Goal: Use online tool/utility: Utilize a website feature to perform a specific function

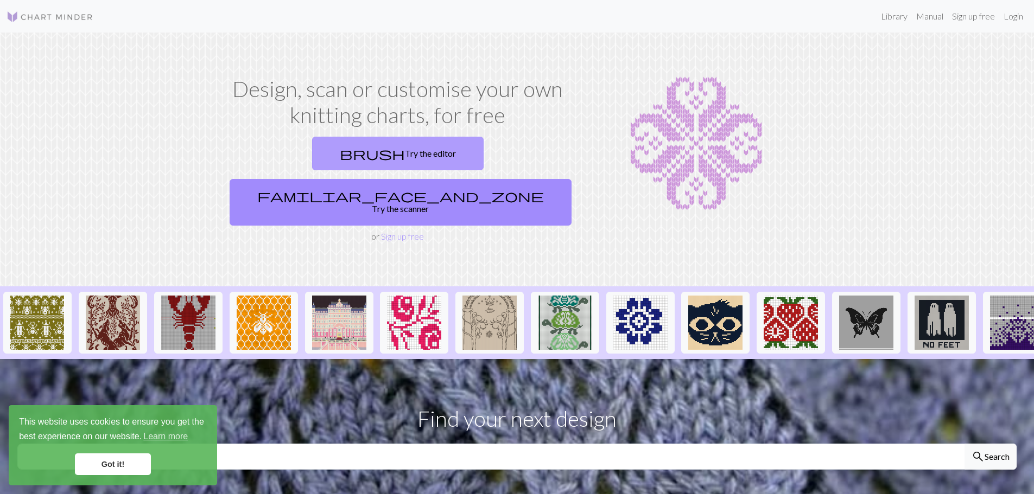
click at [317, 158] on link "brush Try the editor" at bounding box center [397, 154] width 171 height 34
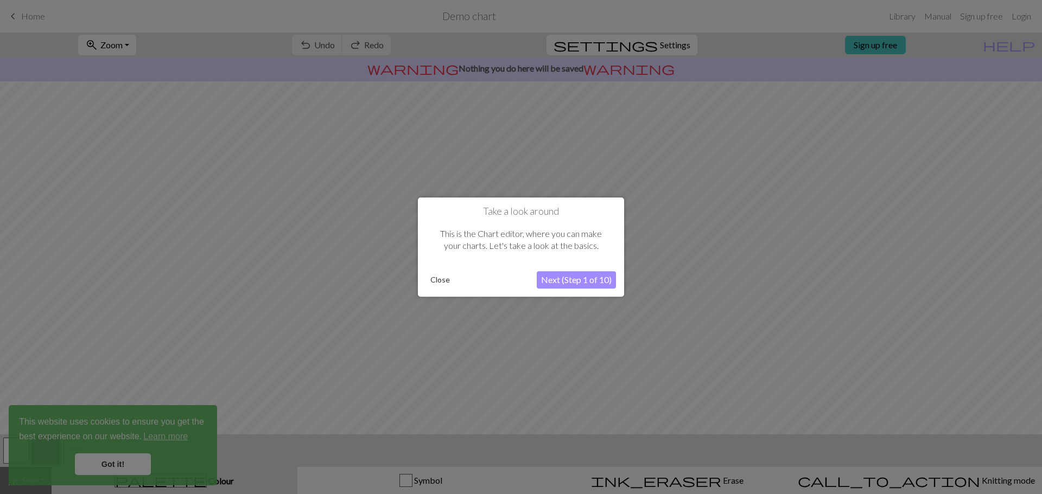
click at [437, 278] on button "Close" at bounding box center [440, 280] width 28 height 16
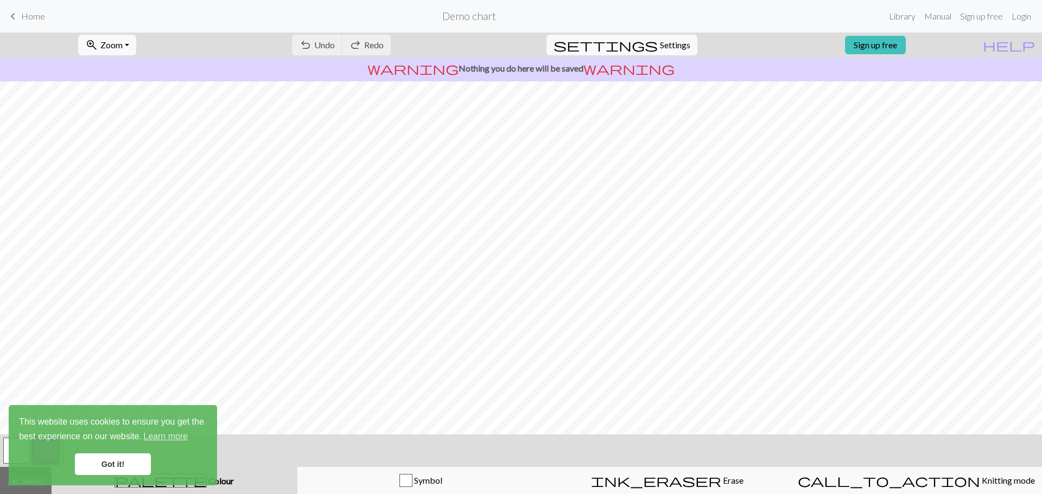
click at [28, 21] on link "keyboard_arrow_left Home" at bounding box center [26, 16] width 39 height 18
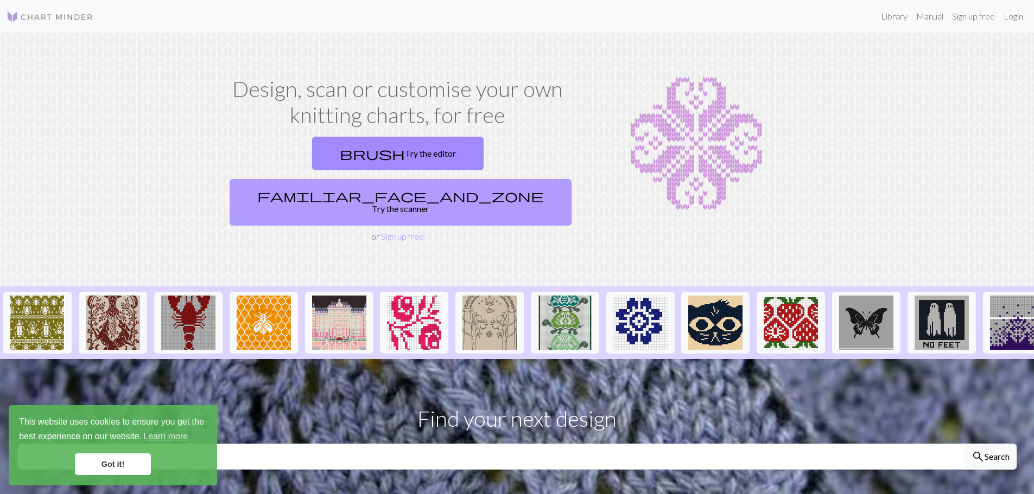
click at [473, 179] on link "familiar_face_and_zone Try the scanner" at bounding box center [401, 202] width 342 height 47
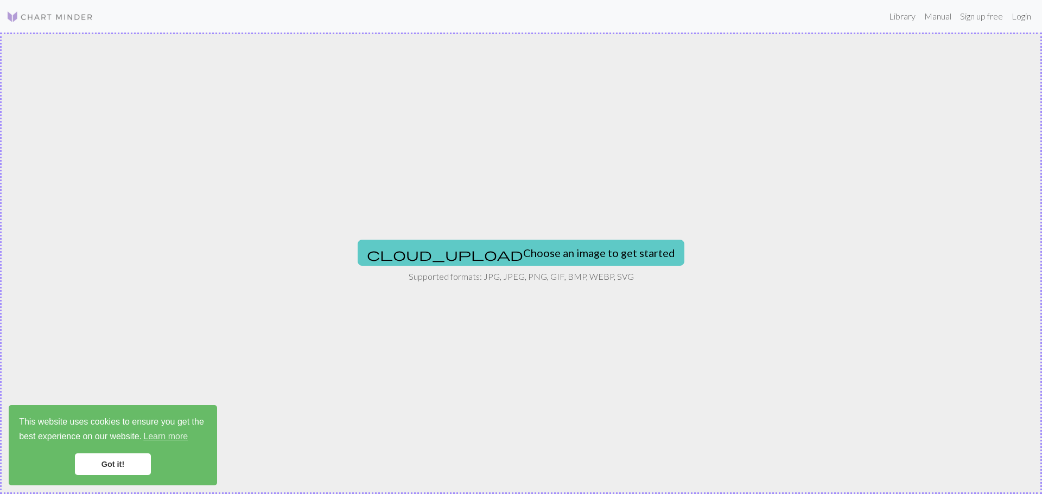
click at [487, 251] on button "cloud_upload Choose an image to get started" at bounding box center [521, 253] width 327 height 26
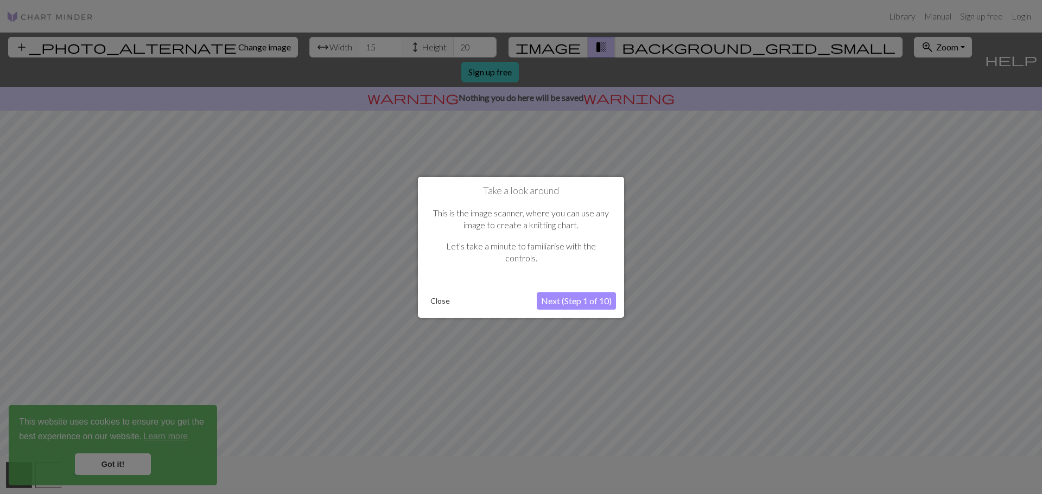
click at [587, 302] on button "Next (Step 1 of 10)" at bounding box center [576, 300] width 79 height 17
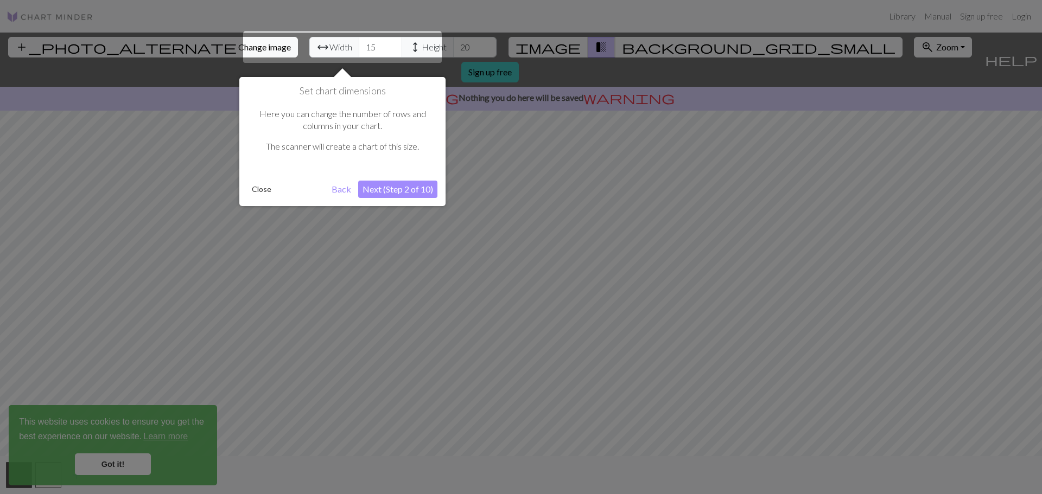
click at [403, 187] on button "Next (Step 2 of 10)" at bounding box center [397, 189] width 79 height 17
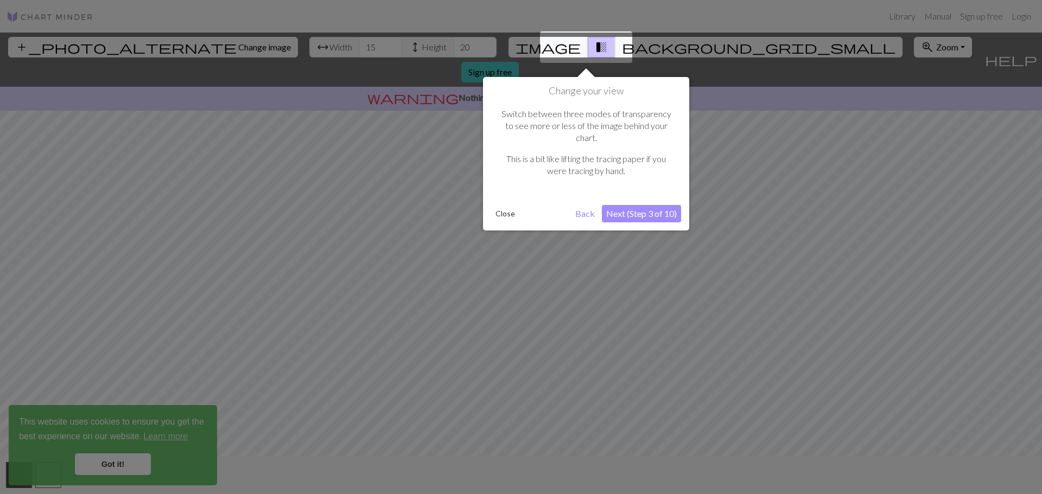
click at [646, 205] on button "Next (Step 3 of 10)" at bounding box center [641, 213] width 79 height 17
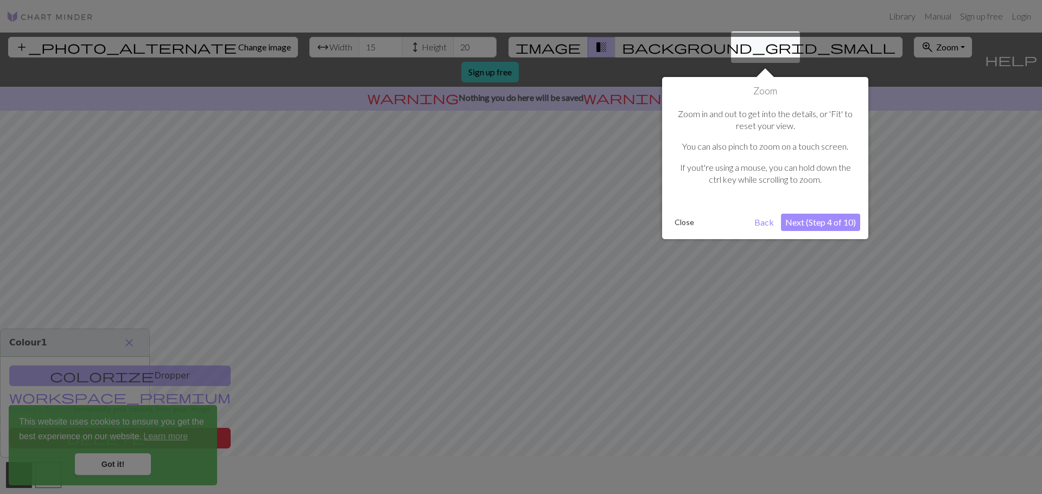
click at [814, 220] on button "Next (Step 4 of 10)" at bounding box center [820, 222] width 79 height 17
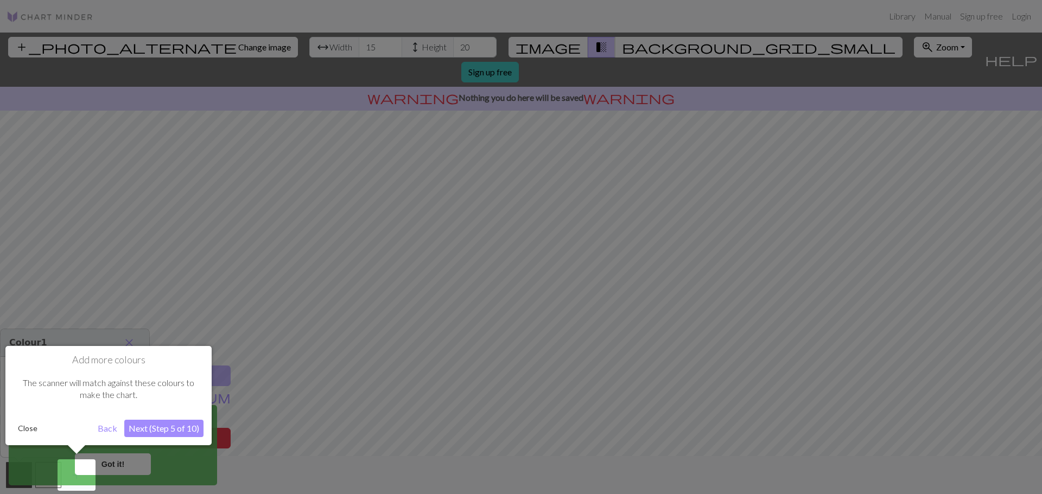
click at [170, 427] on button "Next (Step 5 of 10)" at bounding box center [163, 428] width 79 height 17
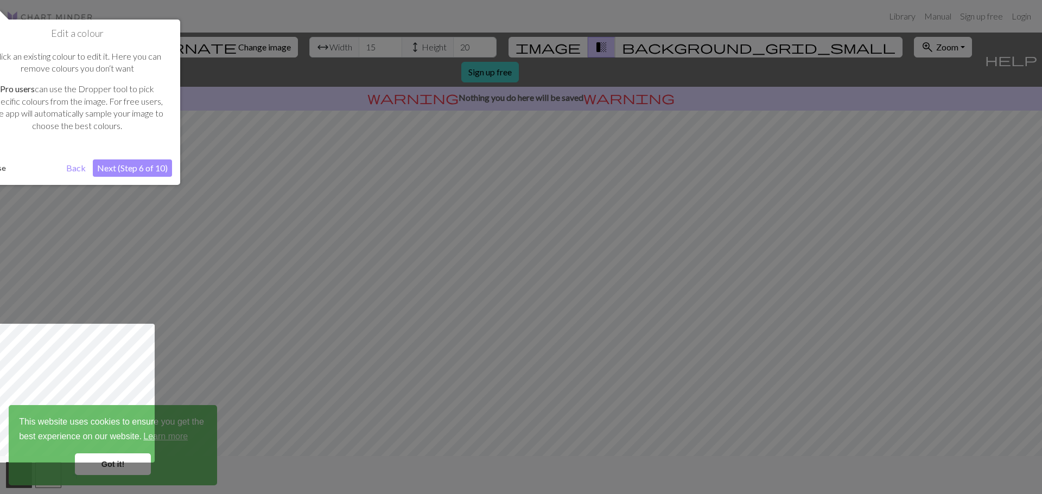
click at [134, 164] on button "Next (Step 6 of 10)" at bounding box center [132, 168] width 79 height 17
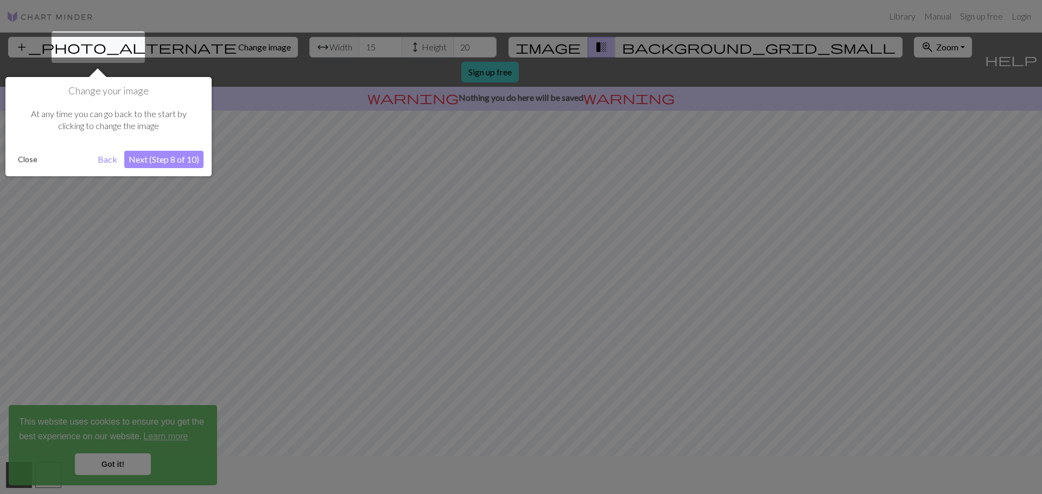
click at [162, 154] on button "Next (Step 8 of 10)" at bounding box center [163, 159] width 79 height 17
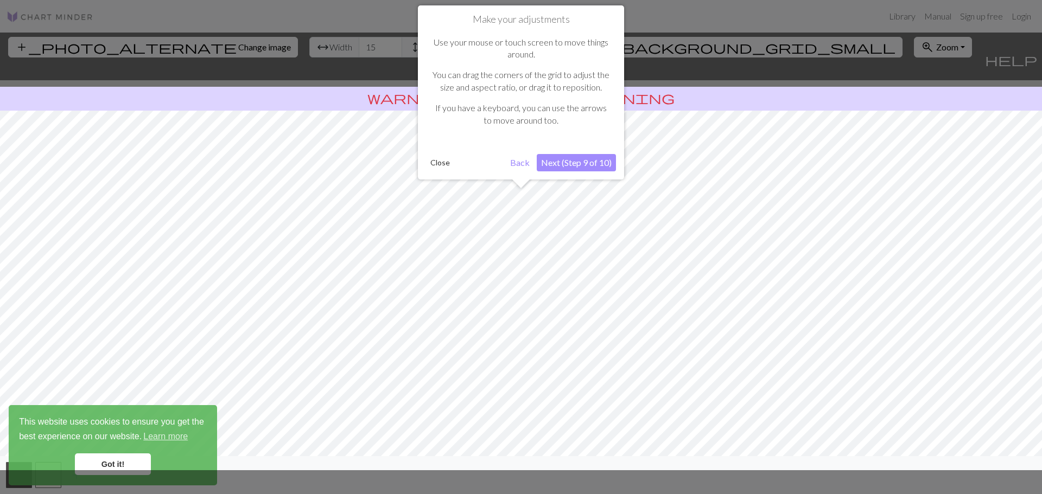
click at [586, 159] on button "Next (Step 9 of 10)" at bounding box center [576, 162] width 79 height 17
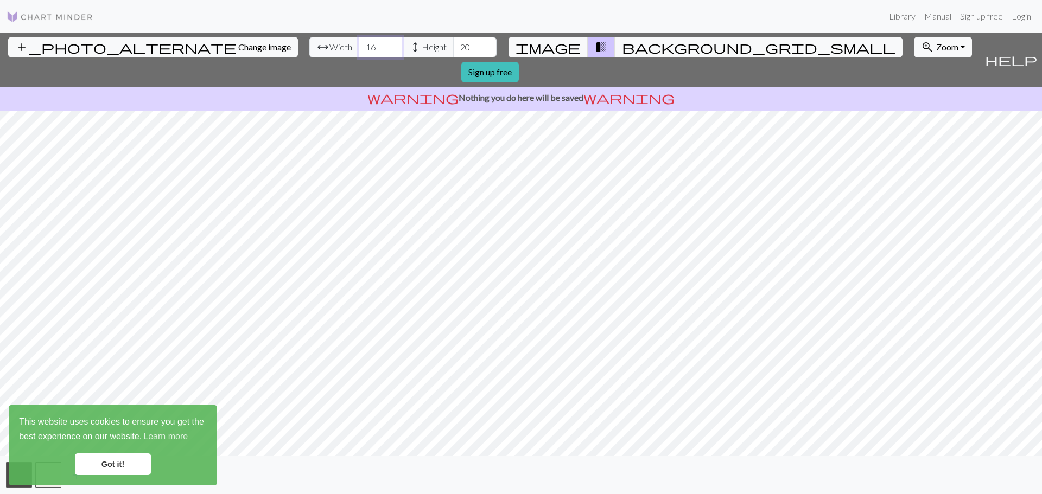
click at [359, 42] on input "16" at bounding box center [380, 47] width 43 height 21
click at [359, 42] on input "17" at bounding box center [380, 47] width 43 height 21
click at [359, 42] on input "18" at bounding box center [380, 47] width 43 height 21
click at [359, 42] on input "19" at bounding box center [380, 47] width 43 height 21
click at [359, 42] on input "20" at bounding box center [380, 47] width 43 height 21
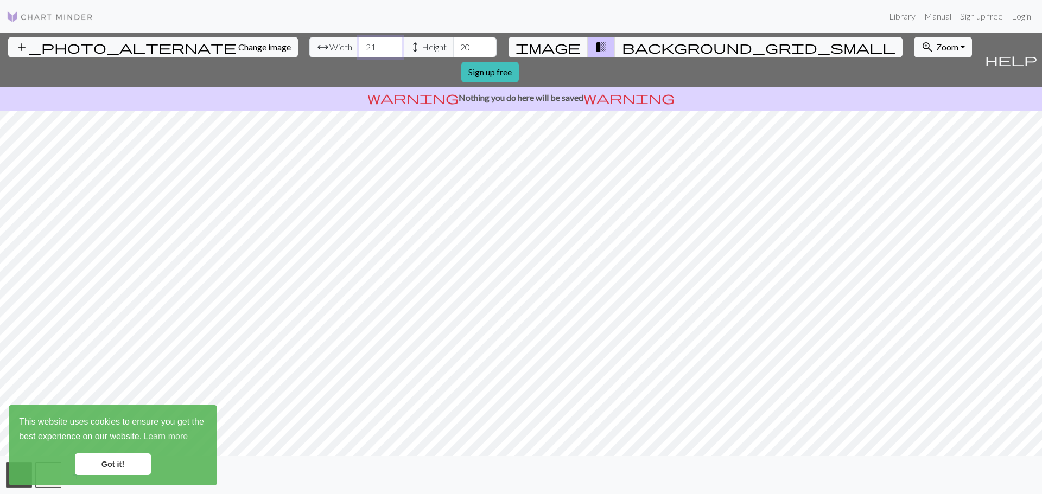
click at [359, 42] on input "21" at bounding box center [380, 47] width 43 height 21
click at [359, 42] on input "22" at bounding box center [380, 47] width 43 height 21
click at [359, 42] on input "23" at bounding box center [380, 47] width 43 height 21
click at [359, 50] on input "22" at bounding box center [380, 47] width 43 height 21
click at [359, 50] on input "21" at bounding box center [380, 47] width 43 height 21
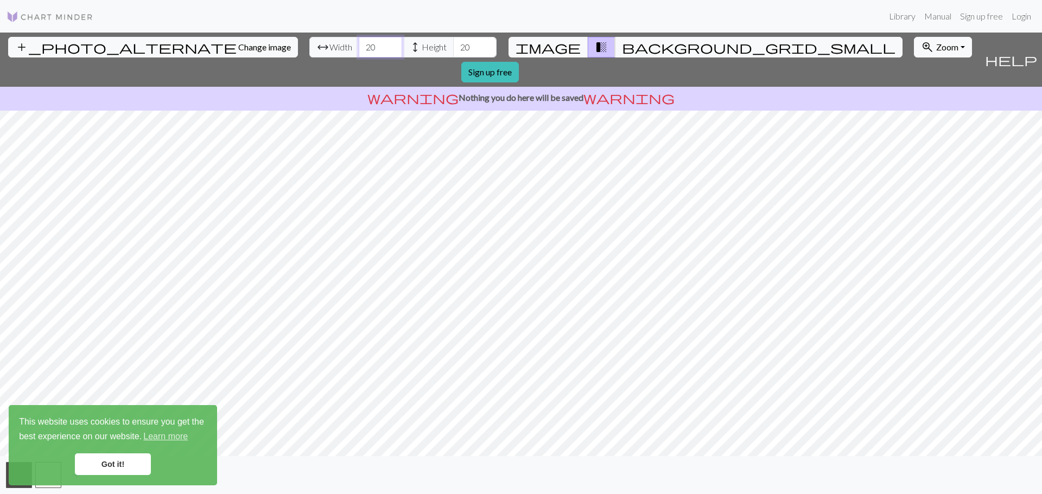
click at [359, 50] on input "20" at bounding box center [380, 47] width 43 height 21
click at [359, 50] on input "19" at bounding box center [380, 47] width 43 height 21
click at [359, 50] on input "18" at bounding box center [380, 47] width 43 height 21
click at [359, 50] on input "17" at bounding box center [380, 47] width 43 height 21
click at [359, 50] on input "16" at bounding box center [380, 47] width 43 height 21
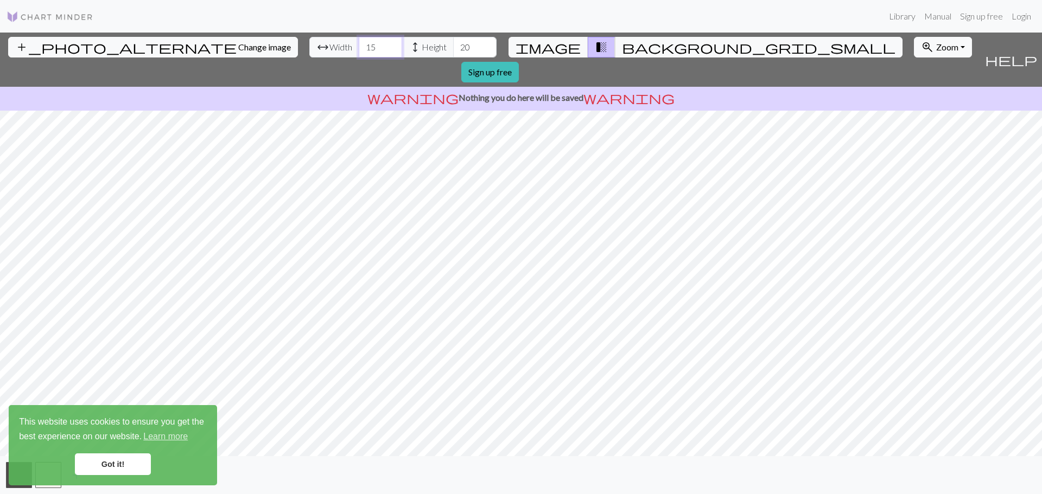
click at [359, 50] on input "15" at bounding box center [380, 47] width 43 height 21
click at [359, 50] on input "14" at bounding box center [380, 47] width 43 height 21
click at [359, 50] on input "13" at bounding box center [380, 47] width 43 height 21
click at [359, 50] on input "12" at bounding box center [380, 47] width 43 height 21
click at [359, 50] on input "11" at bounding box center [380, 47] width 43 height 21
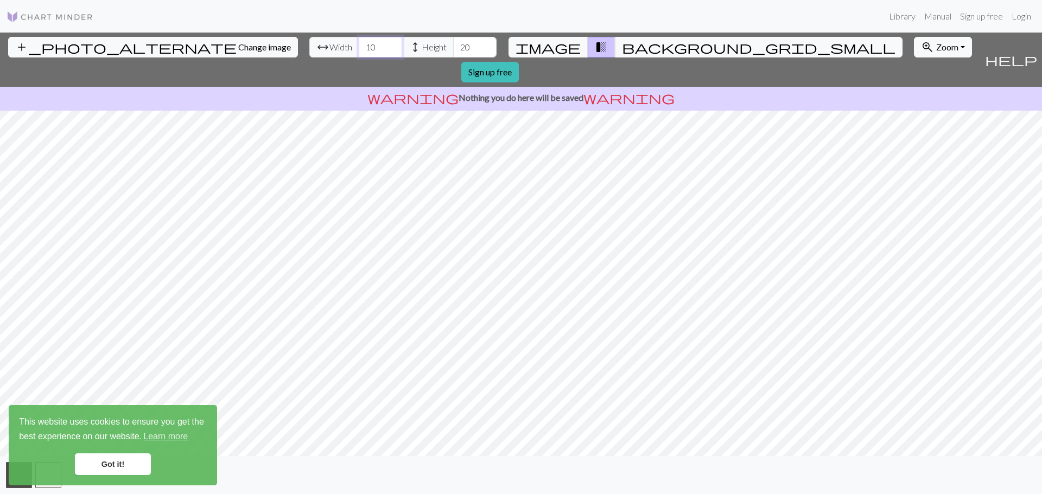
click at [359, 50] on input "10" at bounding box center [380, 47] width 43 height 21
click at [359, 50] on input "9" at bounding box center [380, 47] width 43 height 21
click at [359, 50] on input "8" at bounding box center [380, 47] width 43 height 21
click at [359, 50] on input "7" at bounding box center [380, 47] width 43 height 21
click at [359, 50] on input "6" at bounding box center [380, 47] width 43 height 21
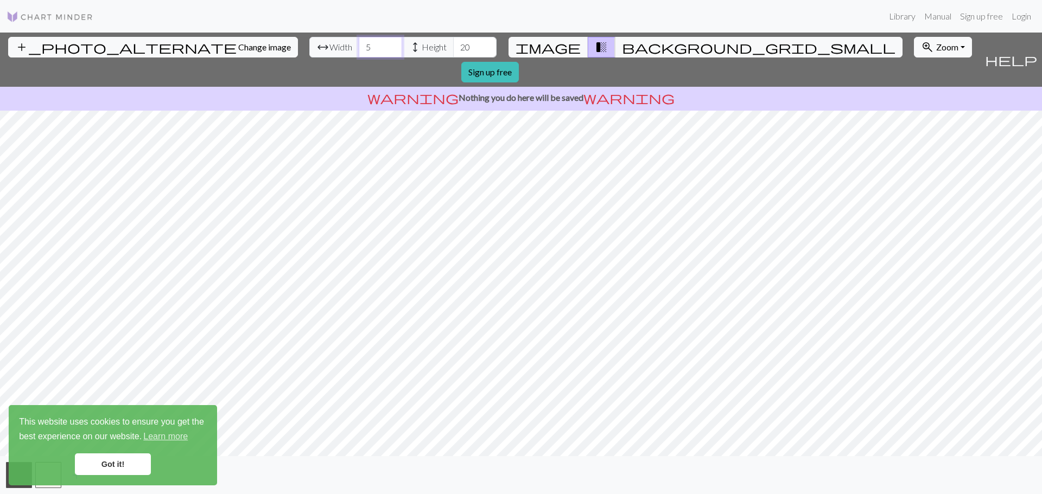
click at [359, 50] on input "5" at bounding box center [380, 47] width 43 height 21
type input "4"
click at [359, 50] on input "4" at bounding box center [380, 47] width 43 height 21
click at [453, 52] on input "19" at bounding box center [474, 47] width 43 height 21
click at [453, 52] on input "18" at bounding box center [474, 47] width 43 height 21
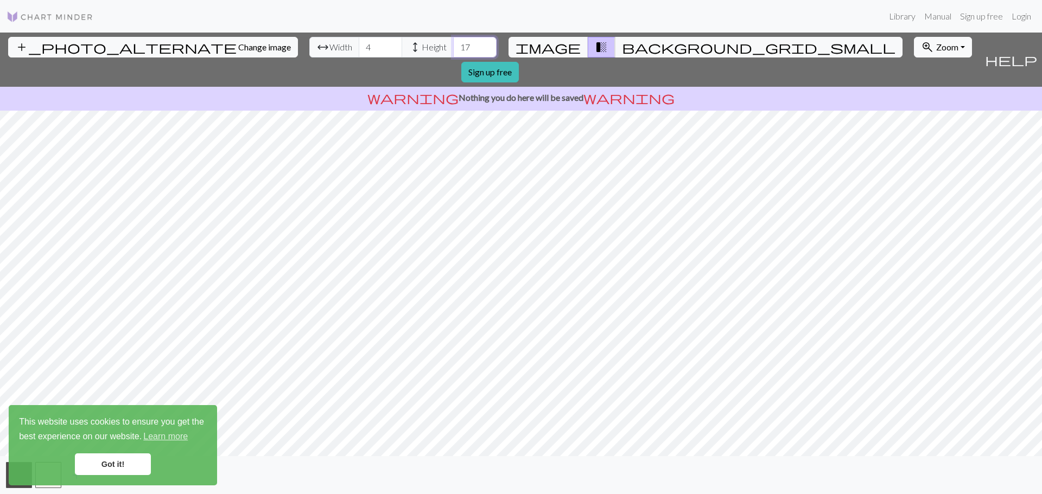
click at [453, 52] on input "17" at bounding box center [474, 47] width 43 height 21
click at [453, 52] on input "16" at bounding box center [474, 47] width 43 height 21
click at [453, 52] on input "15" at bounding box center [474, 47] width 43 height 21
click at [453, 52] on input "14" at bounding box center [474, 47] width 43 height 21
click at [453, 52] on input "13" at bounding box center [474, 47] width 43 height 21
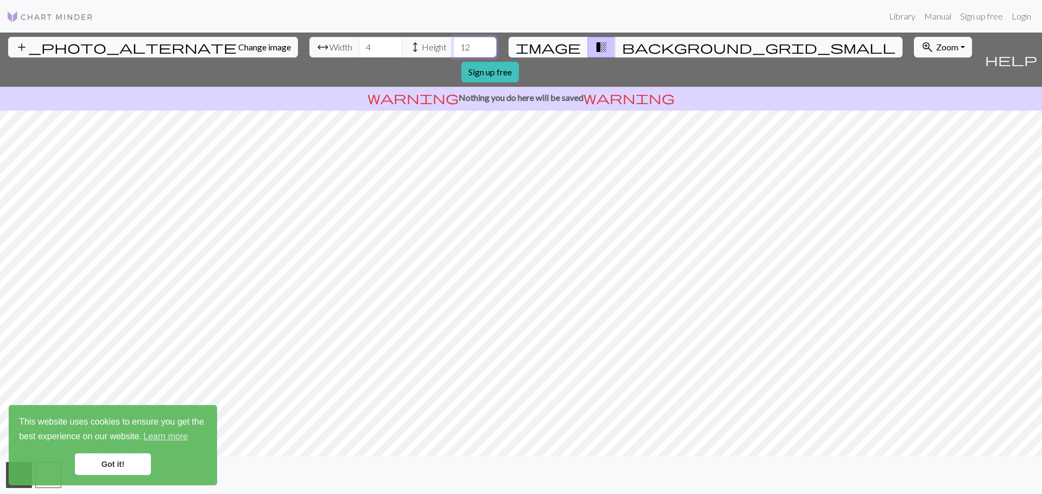
click at [453, 52] on input "12" at bounding box center [474, 47] width 43 height 21
click at [453, 52] on input "11" at bounding box center [474, 47] width 43 height 21
click at [453, 52] on input "10" at bounding box center [474, 47] width 43 height 21
click at [453, 52] on input "9" at bounding box center [474, 47] width 43 height 21
click at [453, 52] on input "8" at bounding box center [474, 47] width 43 height 21
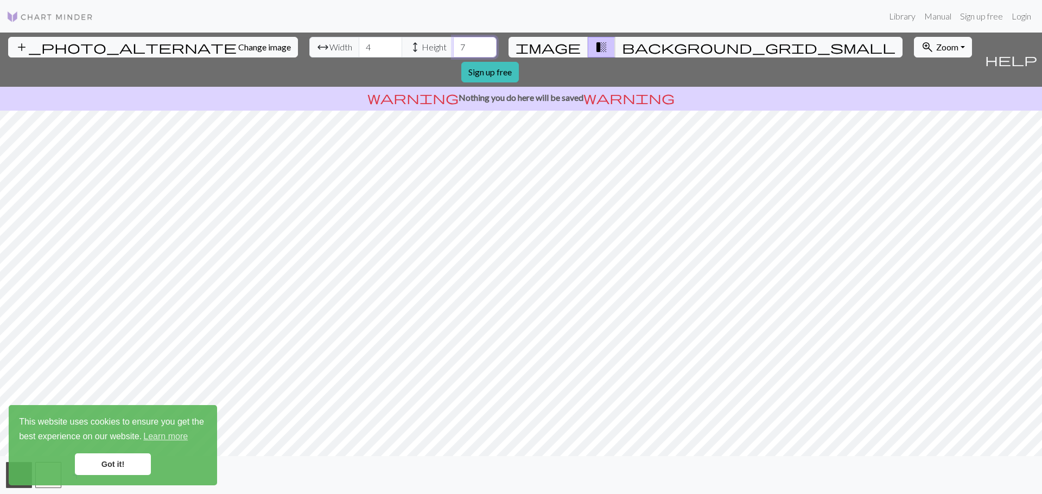
click at [453, 52] on input "7" at bounding box center [474, 47] width 43 height 21
click at [453, 52] on input "6" at bounding box center [474, 47] width 43 height 21
click at [453, 52] on input "5" at bounding box center [474, 47] width 43 height 21
click at [453, 52] on input "4" at bounding box center [474, 47] width 43 height 21
click at [453, 43] on input "5" at bounding box center [474, 47] width 43 height 21
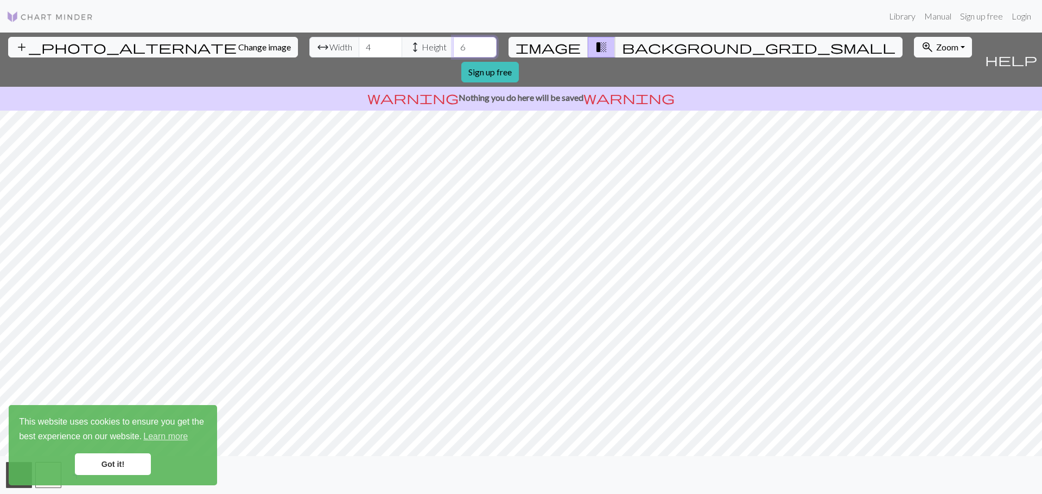
click at [453, 43] on input "6" at bounding box center [474, 47] width 43 height 21
click at [453, 43] on input "7" at bounding box center [474, 47] width 43 height 21
click at [453, 43] on input "8" at bounding box center [474, 47] width 43 height 21
click at [453, 43] on input "9" at bounding box center [474, 47] width 43 height 21
click at [453, 43] on input "10" at bounding box center [474, 47] width 43 height 21
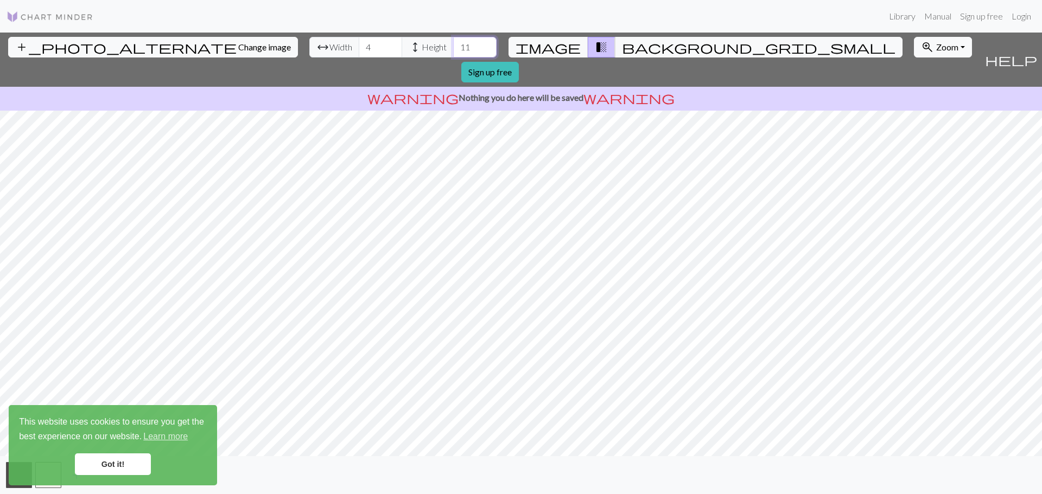
click at [453, 43] on input "11" at bounding box center [474, 47] width 43 height 21
click at [453, 43] on input "12" at bounding box center [474, 47] width 43 height 21
click at [453, 43] on input "13" at bounding box center [474, 47] width 43 height 21
click at [453, 43] on input "14" at bounding box center [474, 47] width 43 height 21
click at [453, 43] on input "15" at bounding box center [474, 47] width 43 height 21
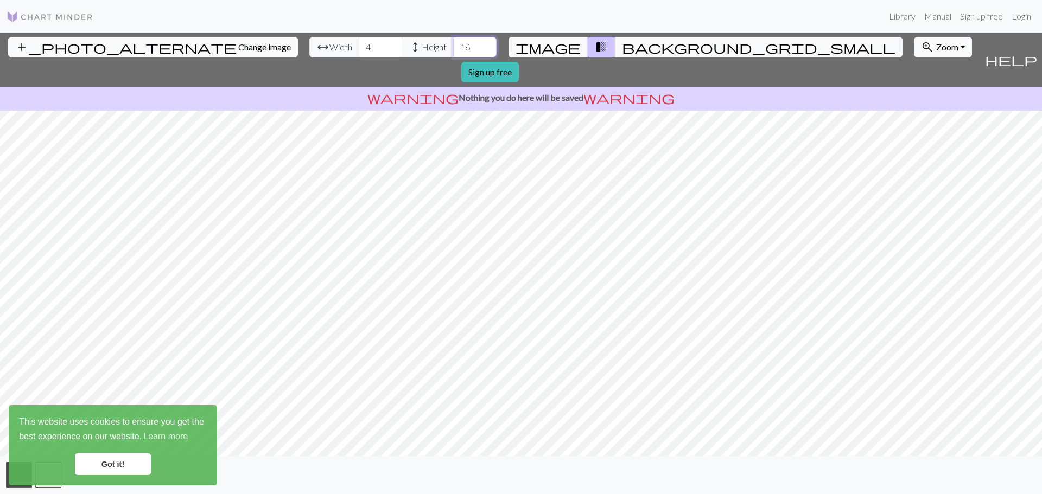
click at [453, 43] on input "16" at bounding box center [474, 47] width 43 height 21
click at [453, 43] on input "17" at bounding box center [474, 47] width 43 height 21
click at [453, 43] on input "18" at bounding box center [474, 47] width 43 height 21
click at [453, 43] on input "19" at bounding box center [474, 47] width 43 height 21
click at [453, 43] on input "20" at bounding box center [474, 47] width 43 height 21
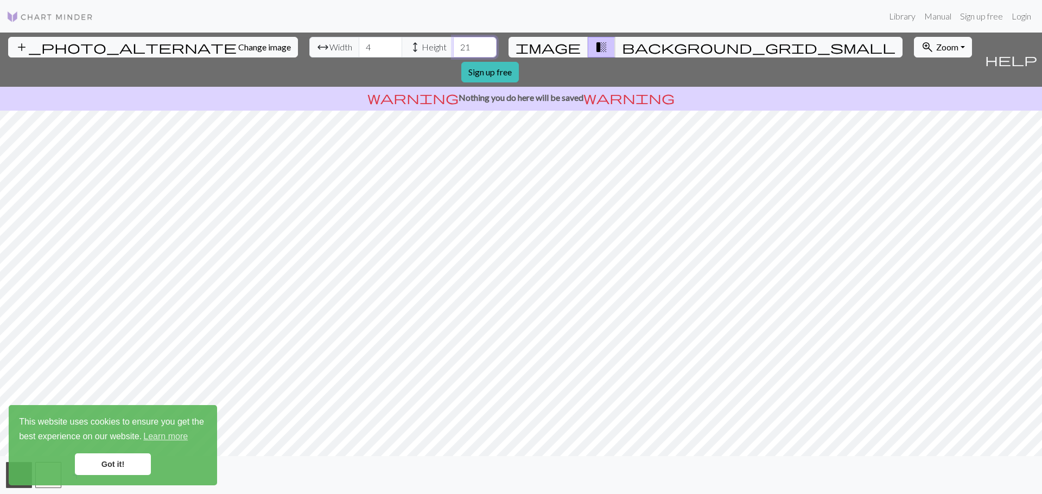
click at [453, 43] on input "21" at bounding box center [474, 47] width 43 height 21
click at [453, 43] on input "22" at bounding box center [474, 47] width 43 height 21
click at [453, 43] on input "23" at bounding box center [474, 47] width 43 height 21
click at [453, 43] on input "24" at bounding box center [474, 47] width 43 height 21
click at [453, 43] on input "25" at bounding box center [474, 47] width 43 height 21
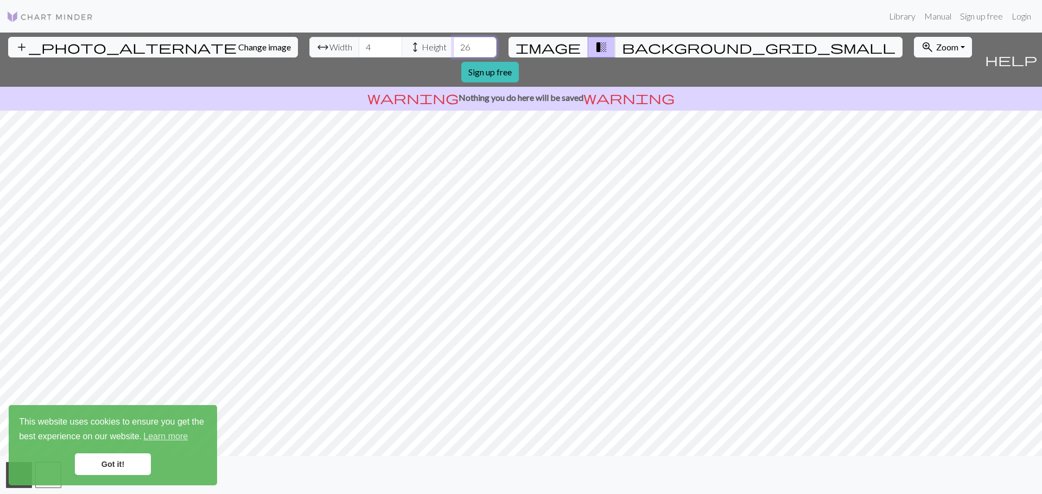
type input "26"
click at [453, 43] on input "26" at bounding box center [474, 47] width 43 height 21
click at [359, 43] on input "5" at bounding box center [380, 47] width 43 height 21
click at [359, 43] on input "6" at bounding box center [380, 47] width 43 height 21
click at [359, 43] on input "7" at bounding box center [380, 47] width 43 height 21
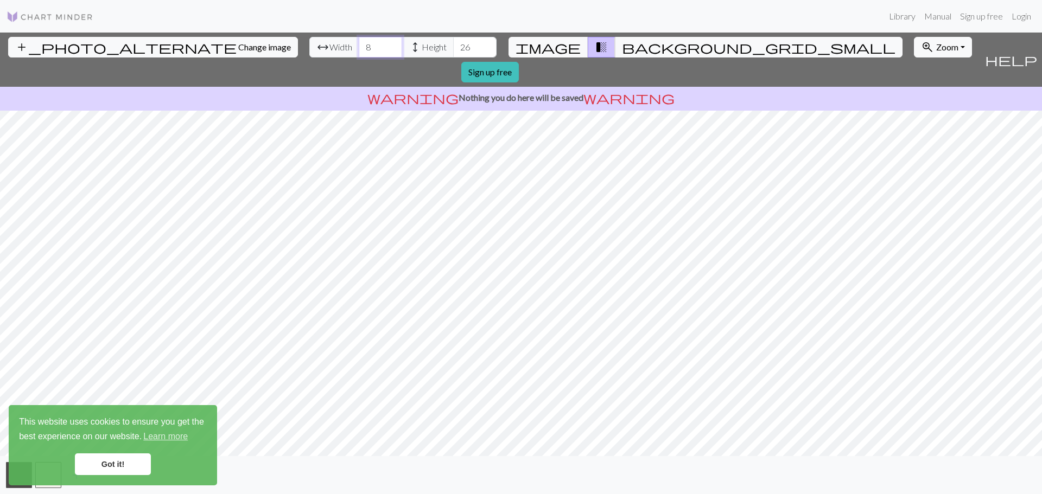
click at [359, 43] on input "8" at bounding box center [380, 47] width 43 height 21
click at [359, 43] on input "9" at bounding box center [380, 47] width 43 height 21
click at [359, 43] on input "10" at bounding box center [380, 47] width 43 height 21
click at [359, 43] on input "11" at bounding box center [380, 47] width 43 height 21
click at [359, 43] on input "12" at bounding box center [380, 47] width 43 height 21
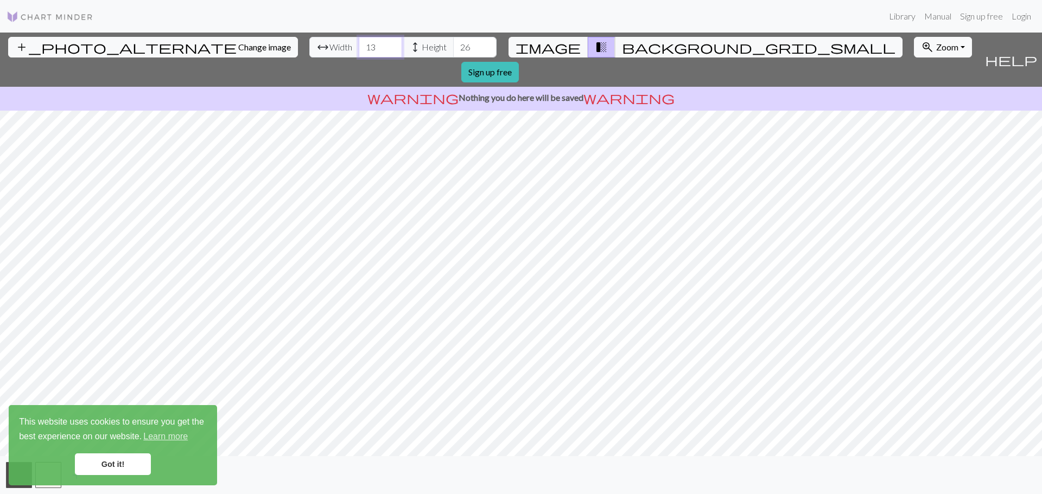
click at [359, 43] on input "13" at bounding box center [380, 47] width 43 height 21
click at [359, 43] on input "14" at bounding box center [380, 47] width 43 height 21
click at [359, 43] on input "15" at bounding box center [380, 47] width 43 height 21
click at [359, 43] on input "16" at bounding box center [380, 47] width 43 height 21
click at [359, 43] on input "17" at bounding box center [380, 47] width 43 height 21
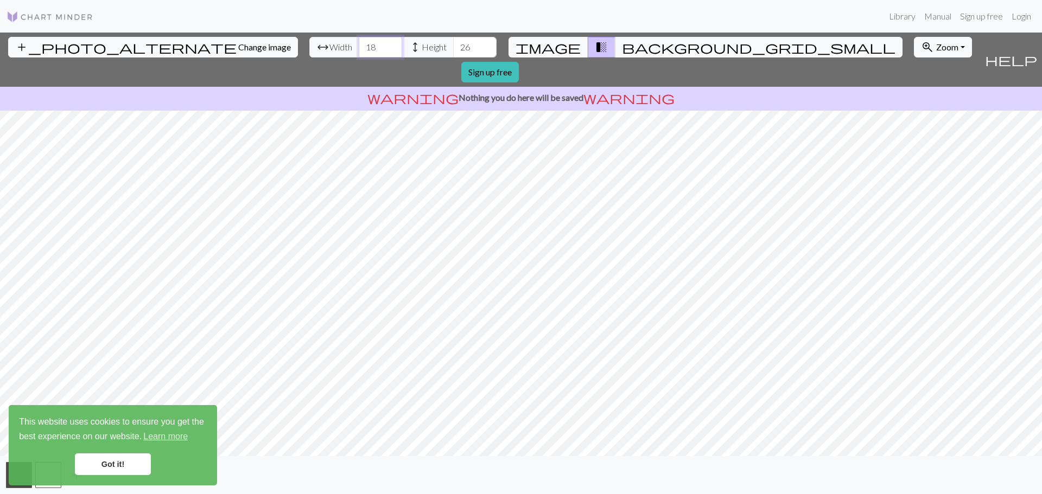
click at [359, 43] on input "18" at bounding box center [380, 47] width 43 height 21
click at [359, 43] on input "19" at bounding box center [380, 47] width 43 height 21
click at [359, 43] on input "20" at bounding box center [380, 47] width 43 height 21
click at [359, 43] on input "21" at bounding box center [380, 47] width 43 height 21
click at [359, 43] on input "22" at bounding box center [380, 47] width 43 height 21
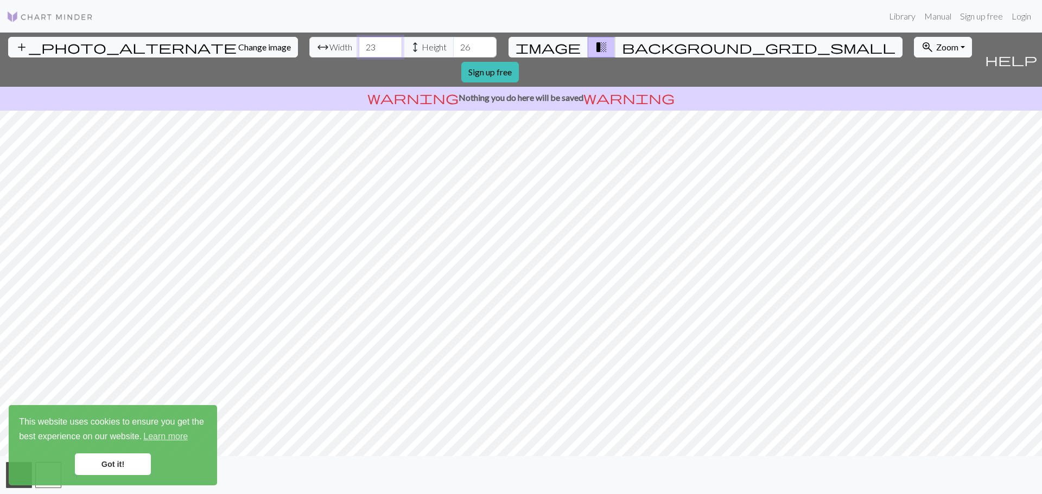
click at [359, 43] on input "23" at bounding box center [380, 47] width 43 height 21
click at [359, 43] on input "24" at bounding box center [380, 47] width 43 height 21
click at [359, 43] on input "25" at bounding box center [380, 47] width 43 height 21
click at [359, 43] on input "26" at bounding box center [380, 47] width 43 height 21
click at [359, 43] on input "27" at bounding box center [380, 47] width 43 height 21
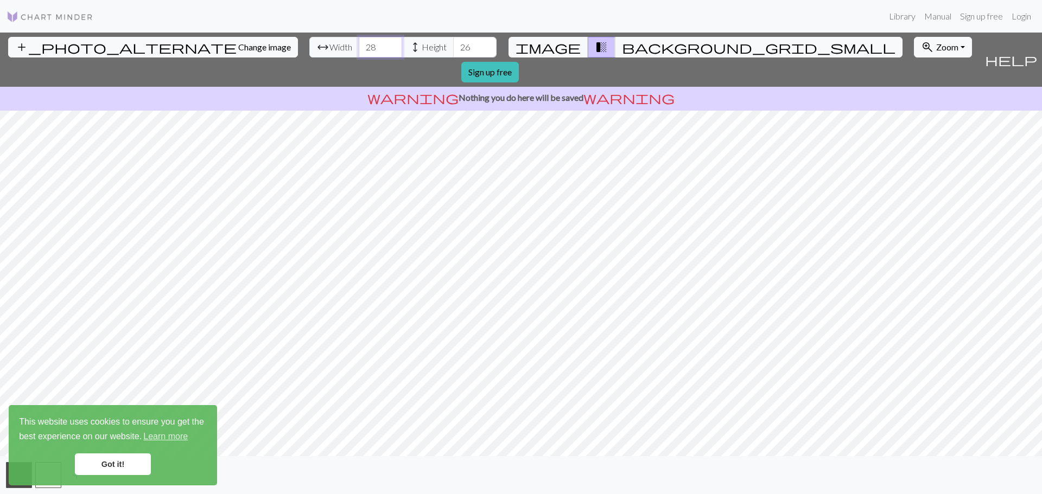
click at [359, 43] on input "28" at bounding box center [380, 47] width 43 height 21
click at [359, 43] on input "29" at bounding box center [380, 47] width 43 height 21
click at [359, 43] on input "30" at bounding box center [380, 47] width 43 height 21
click at [359, 43] on input "31" at bounding box center [380, 47] width 43 height 21
click at [359, 43] on input "32" at bounding box center [380, 47] width 43 height 21
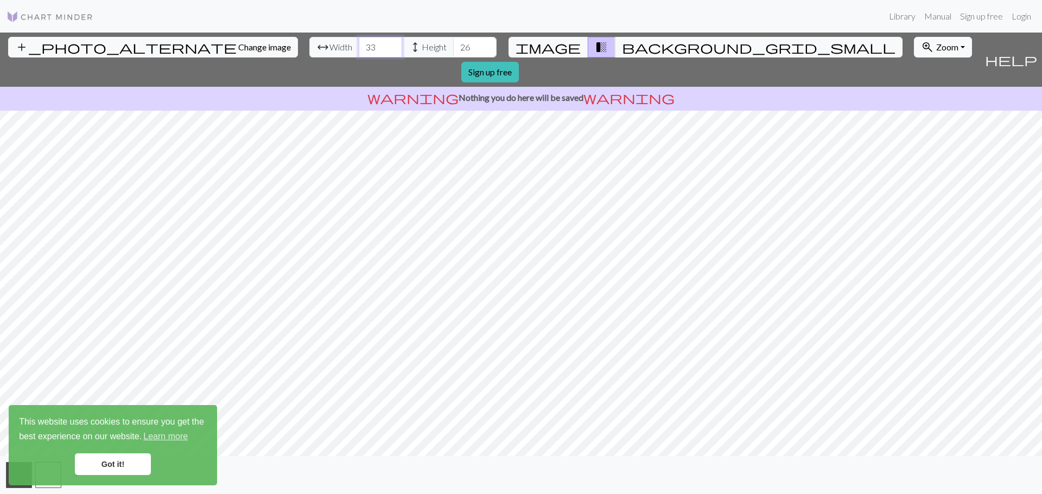
click at [359, 43] on input "33" at bounding box center [380, 47] width 43 height 21
click at [359, 43] on input "34" at bounding box center [380, 47] width 43 height 21
type input "35"
click at [359, 43] on input "35" at bounding box center [380, 47] width 43 height 21
click at [453, 43] on input "27" at bounding box center [474, 47] width 43 height 21
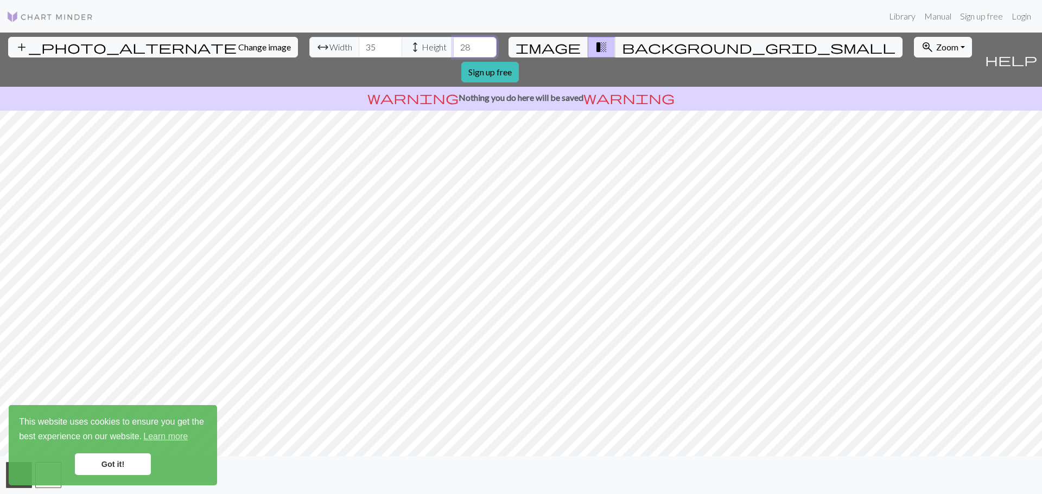
click at [453, 43] on input "28" at bounding box center [474, 47] width 43 height 21
click at [453, 43] on input "29" at bounding box center [474, 47] width 43 height 21
click at [453, 43] on input "30" at bounding box center [474, 47] width 43 height 21
click at [453, 43] on input "31" at bounding box center [474, 47] width 43 height 21
click at [453, 43] on input "32" at bounding box center [474, 47] width 43 height 21
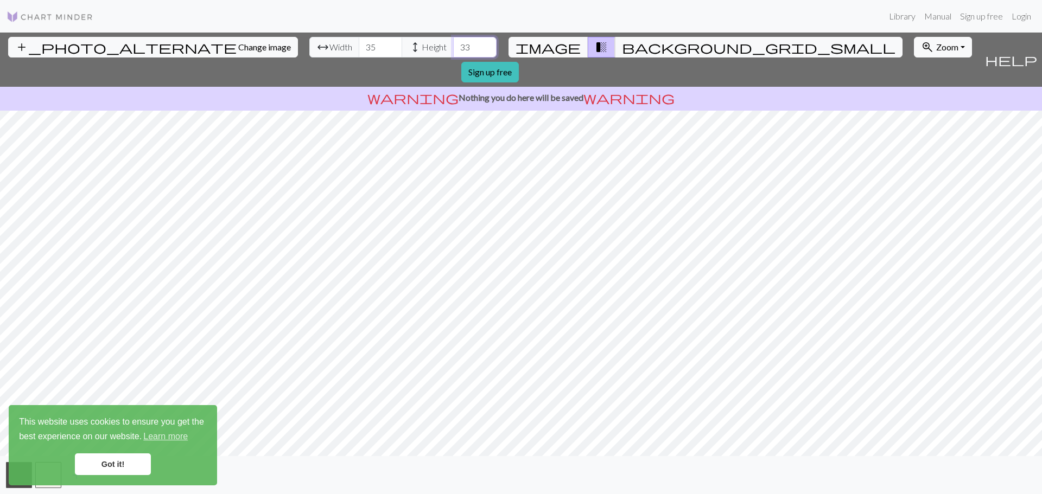
click at [453, 43] on input "33" at bounding box center [474, 47] width 43 height 21
click at [453, 43] on input "34" at bounding box center [474, 47] width 43 height 21
click at [453, 43] on input "35" at bounding box center [474, 47] width 43 height 21
click at [453, 43] on input "36" at bounding box center [474, 47] width 43 height 21
click at [453, 43] on input "37" at bounding box center [474, 47] width 43 height 21
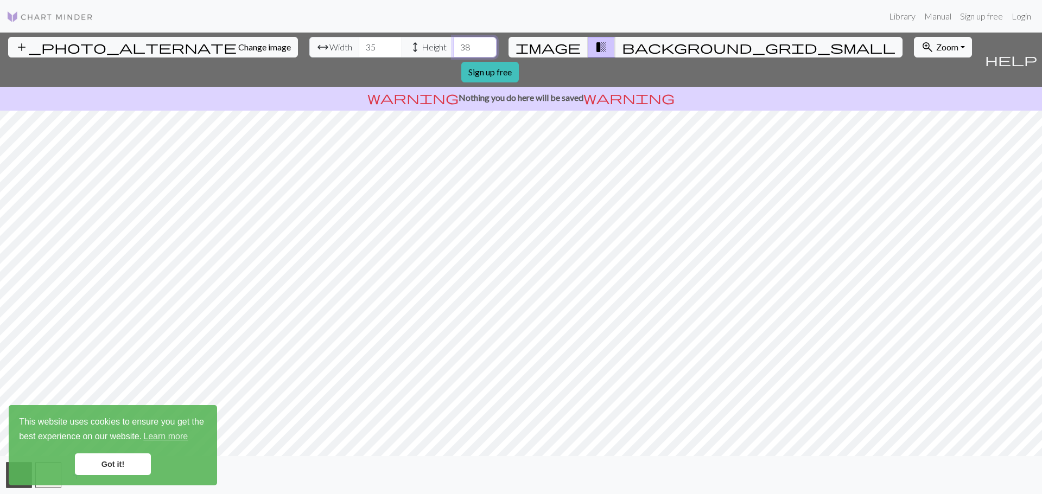
click at [453, 43] on input "38" at bounding box center [474, 47] width 43 height 21
click at [453, 43] on input "39" at bounding box center [474, 47] width 43 height 21
click at [453, 43] on input "40" at bounding box center [474, 47] width 43 height 21
click at [453, 43] on input "41" at bounding box center [474, 47] width 43 height 21
click at [453, 43] on input "42" at bounding box center [474, 47] width 43 height 21
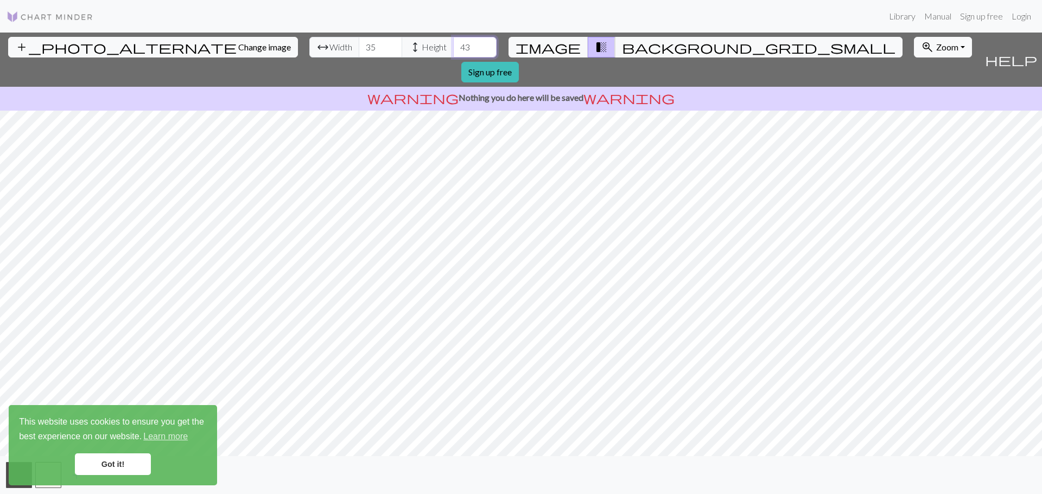
click at [453, 43] on input "43" at bounding box center [474, 47] width 43 height 21
click at [453, 43] on input "44" at bounding box center [474, 47] width 43 height 21
click at [453, 43] on input "45" at bounding box center [474, 47] width 43 height 21
click at [453, 43] on input "46" at bounding box center [474, 47] width 43 height 21
click at [453, 43] on input "47" at bounding box center [474, 47] width 43 height 21
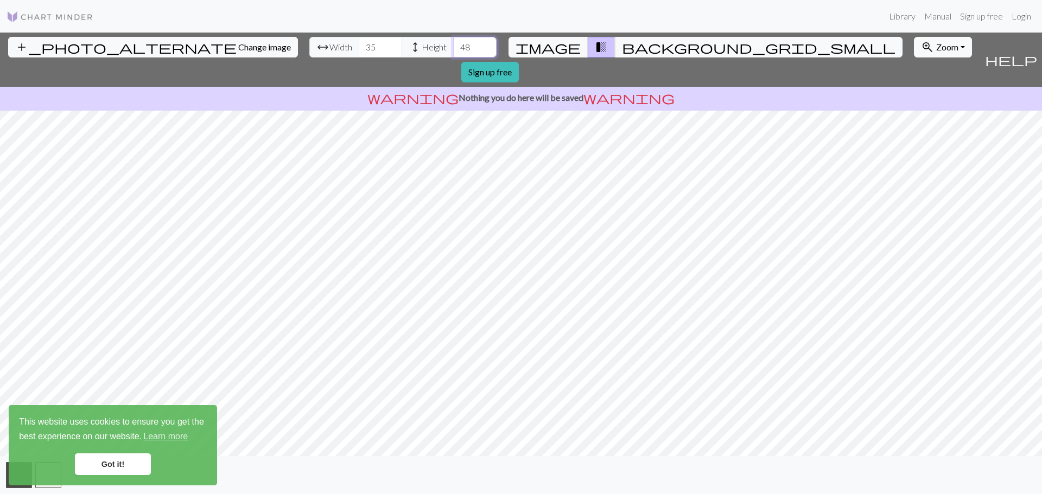
click at [453, 43] on input "48" at bounding box center [474, 47] width 43 height 21
click at [453, 43] on input "49" at bounding box center [474, 47] width 43 height 21
click at [453, 43] on input "50" at bounding box center [474, 47] width 43 height 21
click at [453, 43] on input "51" at bounding box center [474, 47] width 43 height 21
click at [453, 43] on input "52" at bounding box center [474, 47] width 43 height 21
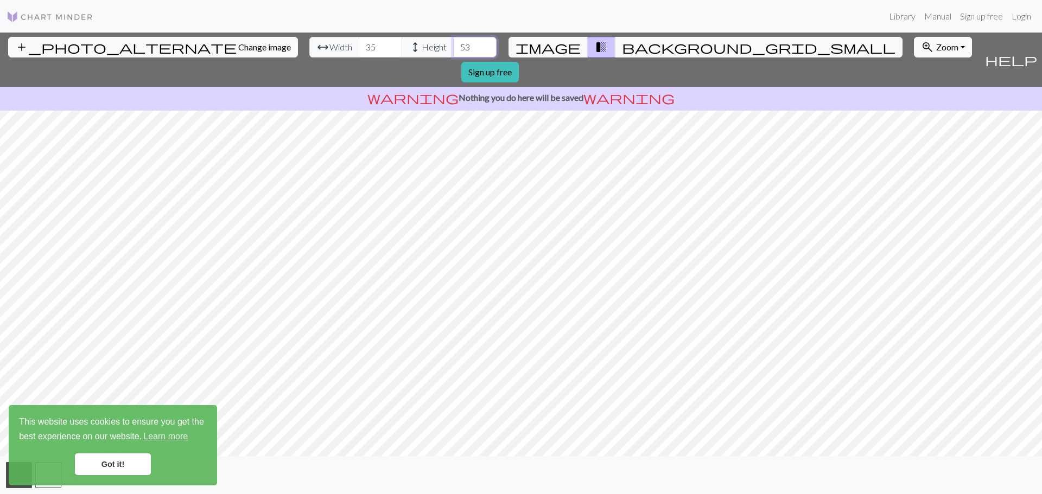
click at [453, 43] on input "53" at bounding box center [474, 47] width 43 height 21
click at [453, 43] on input "54" at bounding box center [474, 47] width 43 height 21
click at [453, 43] on input "55" at bounding box center [474, 47] width 43 height 21
type input "56"
click at [453, 43] on input "56" at bounding box center [474, 47] width 43 height 21
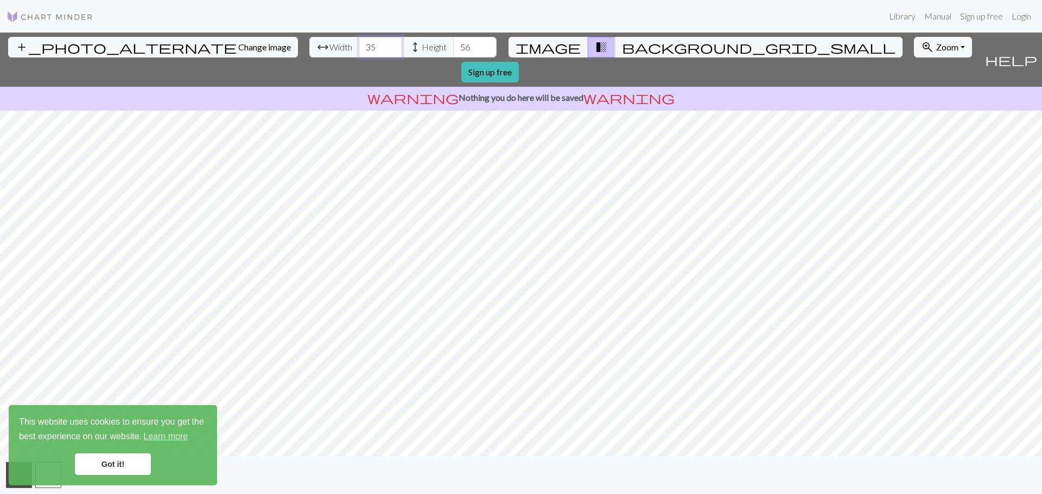
click at [359, 41] on input "36" at bounding box center [380, 47] width 43 height 21
click at [359, 41] on input "37" at bounding box center [380, 47] width 43 height 21
click at [359, 41] on input "38" at bounding box center [380, 47] width 43 height 21
click at [359, 41] on input "39" at bounding box center [380, 47] width 43 height 21
click at [359, 41] on input "40" at bounding box center [380, 47] width 43 height 21
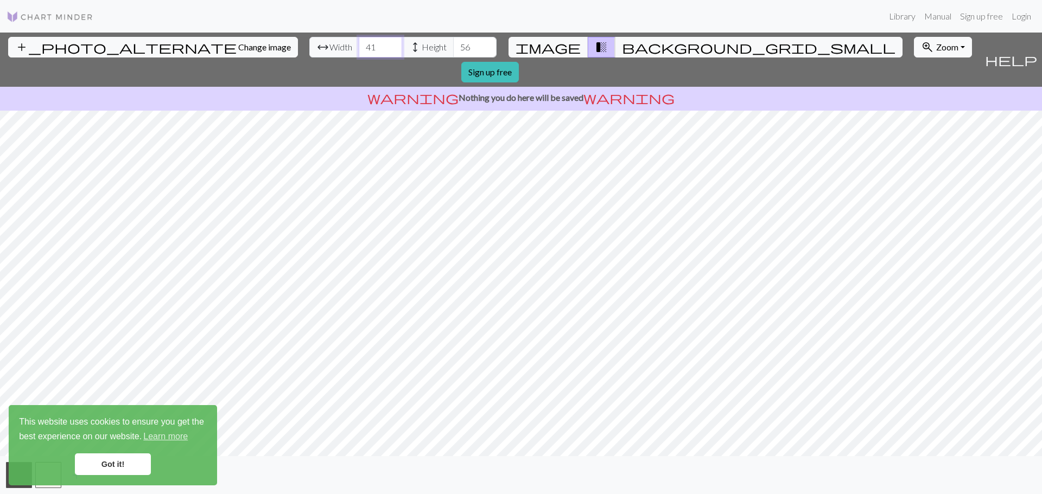
click at [359, 41] on input "41" at bounding box center [380, 47] width 43 height 21
click at [359, 41] on input "42" at bounding box center [380, 47] width 43 height 21
click at [359, 41] on input "43" at bounding box center [380, 47] width 43 height 21
click at [359, 41] on input "44" at bounding box center [380, 47] width 43 height 21
click at [359, 41] on input "45" at bounding box center [380, 47] width 43 height 21
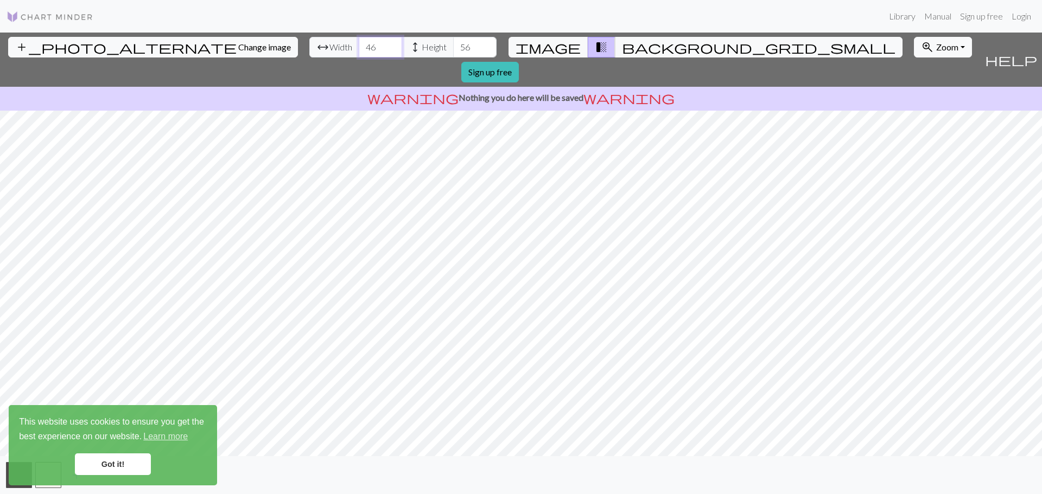
click at [359, 41] on input "46" at bounding box center [380, 47] width 43 height 21
click at [359, 41] on input "47" at bounding box center [380, 47] width 43 height 21
click at [359, 41] on input "48" at bounding box center [380, 47] width 43 height 21
click at [359, 41] on input "49" at bounding box center [380, 47] width 43 height 21
click at [359, 41] on input "50" at bounding box center [380, 47] width 43 height 21
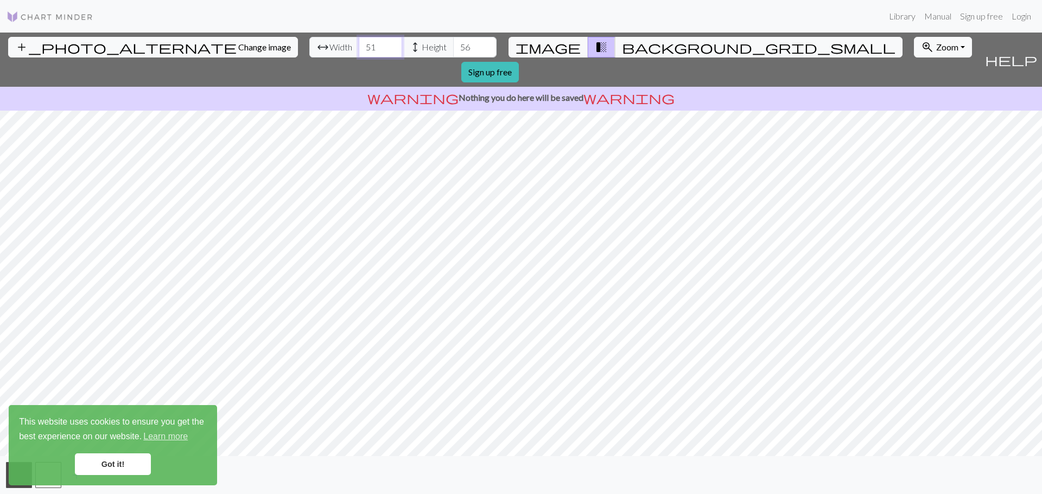
click at [359, 41] on input "51" at bounding box center [380, 47] width 43 height 21
click at [359, 42] on input "52" at bounding box center [380, 47] width 43 height 21
click at [359, 42] on input "53" at bounding box center [380, 47] width 43 height 21
click at [359, 42] on input "54" at bounding box center [380, 47] width 43 height 21
click at [359, 42] on input "55" at bounding box center [380, 47] width 43 height 21
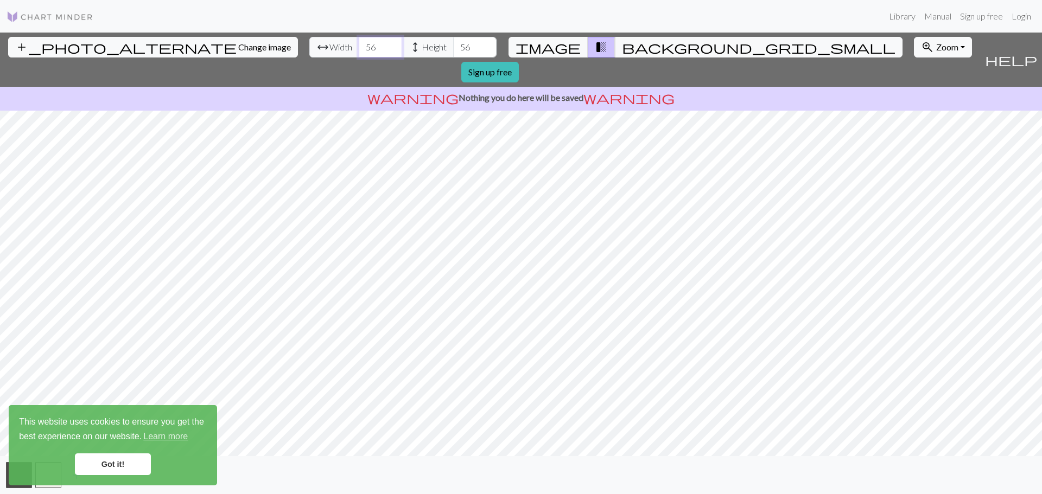
type input "56"
click at [359, 42] on input "56" at bounding box center [380, 47] width 43 height 21
click at [85, 457] on link "Got it!" at bounding box center [113, 465] width 76 height 22
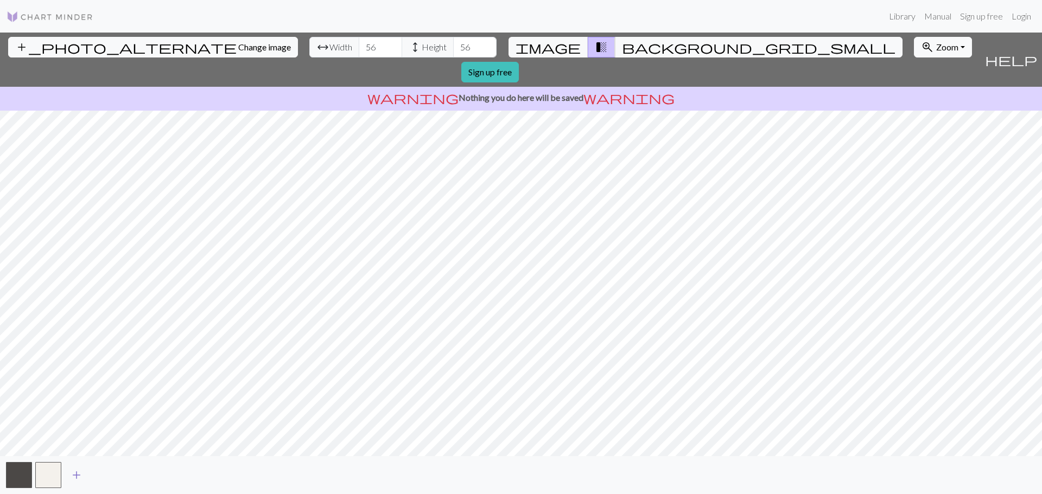
click at [74, 475] on span "add" at bounding box center [76, 475] width 13 height 15
click at [110, 473] on span "add" at bounding box center [105, 475] width 13 height 15
click at [136, 474] on span "add" at bounding box center [135, 475] width 13 height 15
click at [165, 475] on span "add" at bounding box center [164, 475] width 13 height 15
click at [193, 475] on span "add" at bounding box center [193, 475] width 13 height 15
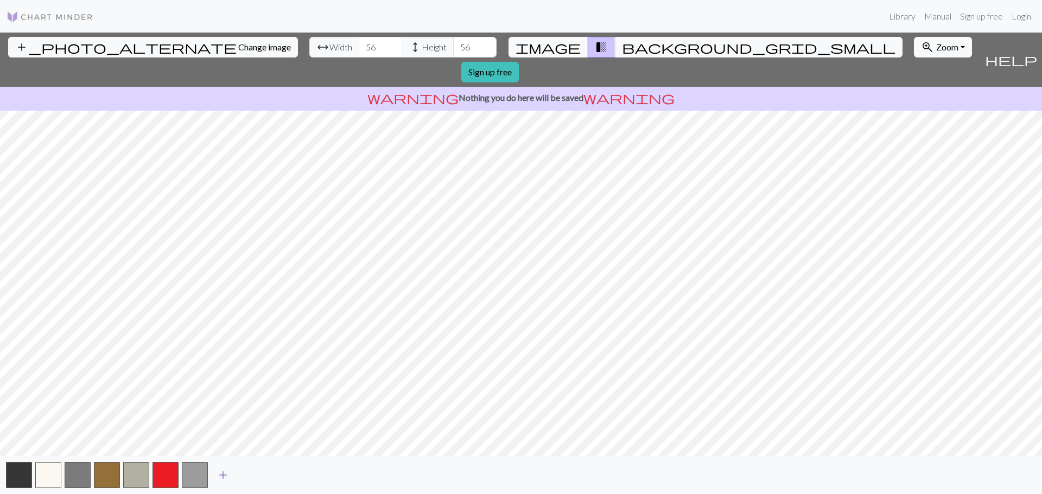
click at [220, 473] on span "add" at bounding box center [223, 475] width 13 height 15
click at [256, 474] on span "add" at bounding box center [252, 475] width 13 height 15
click at [281, 475] on span "add" at bounding box center [281, 475] width 13 height 15
click at [309, 475] on span "add" at bounding box center [310, 475] width 13 height 15
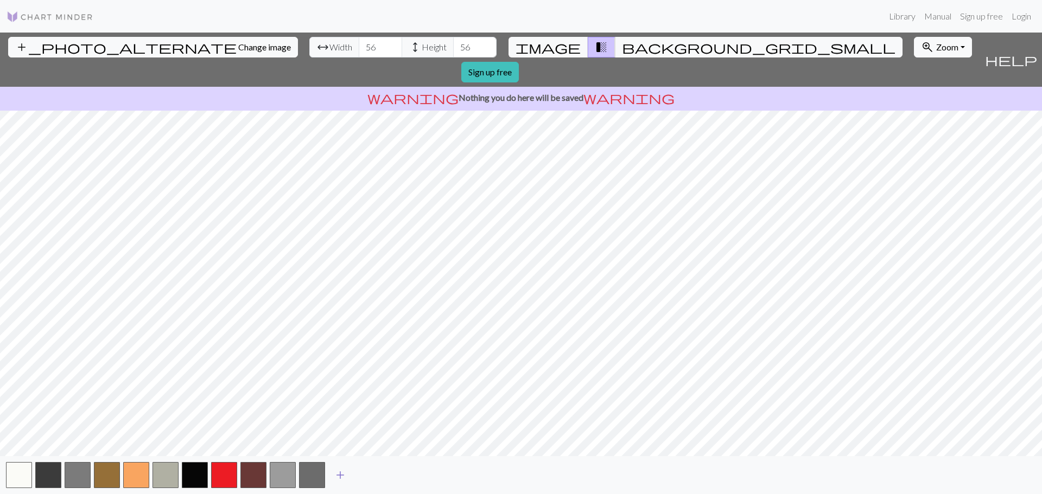
click at [338, 474] on span "add" at bounding box center [340, 475] width 13 height 15
click at [373, 475] on span "add" at bounding box center [369, 475] width 13 height 15
click at [393, 475] on span "add" at bounding box center [398, 475] width 13 height 15
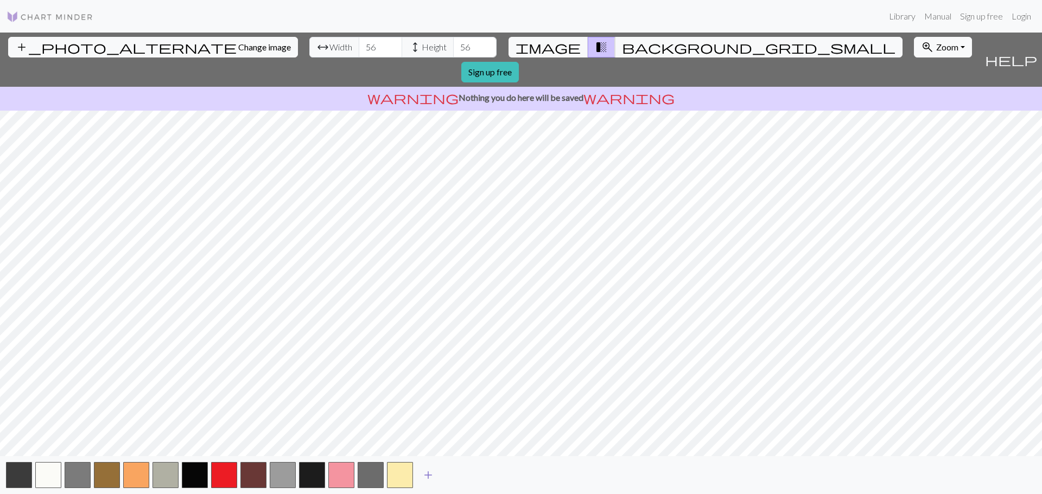
click at [425, 474] on span "add" at bounding box center [428, 475] width 13 height 15
click at [454, 473] on span "add" at bounding box center [457, 475] width 13 height 15
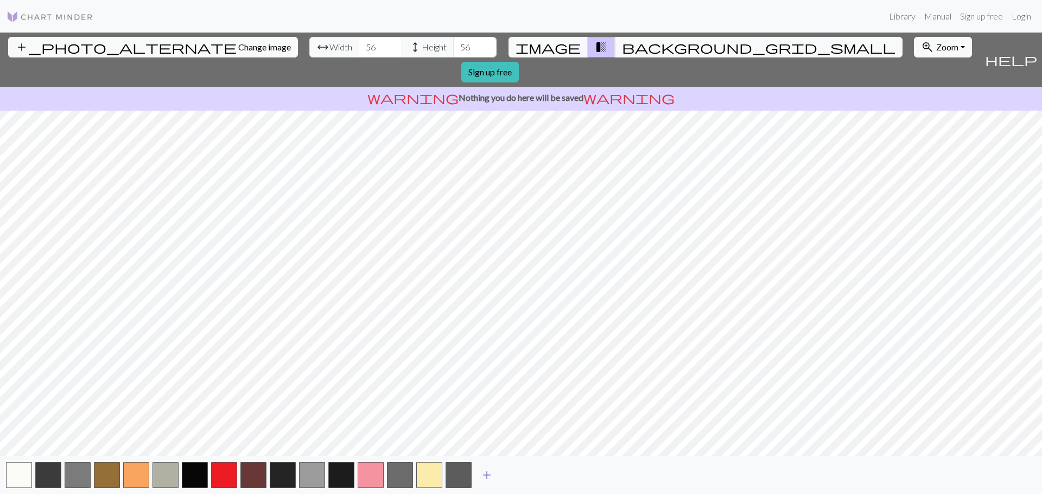
click at [487, 473] on span "add" at bounding box center [486, 475] width 13 height 15
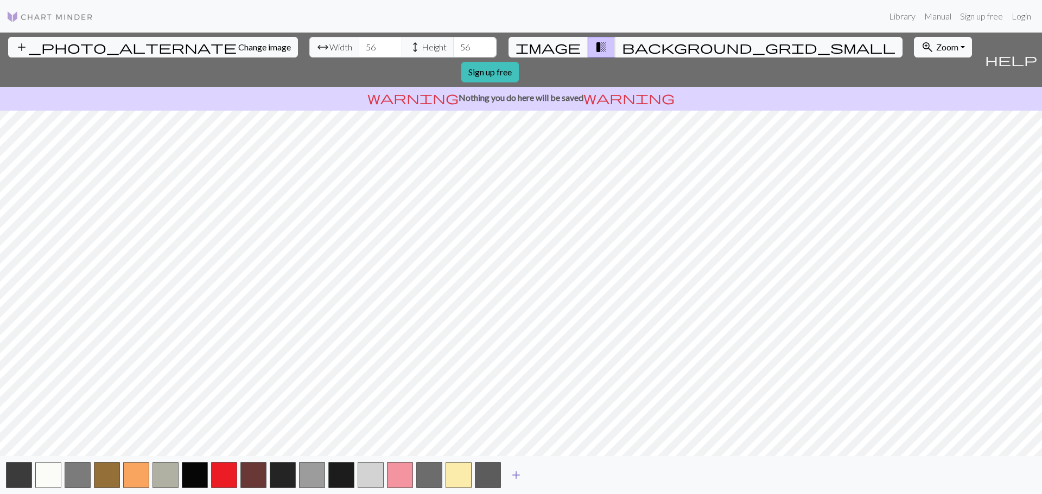
click at [515, 475] on span "add" at bounding box center [516, 475] width 13 height 15
click at [546, 472] on span "add" at bounding box center [545, 475] width 13 height 15
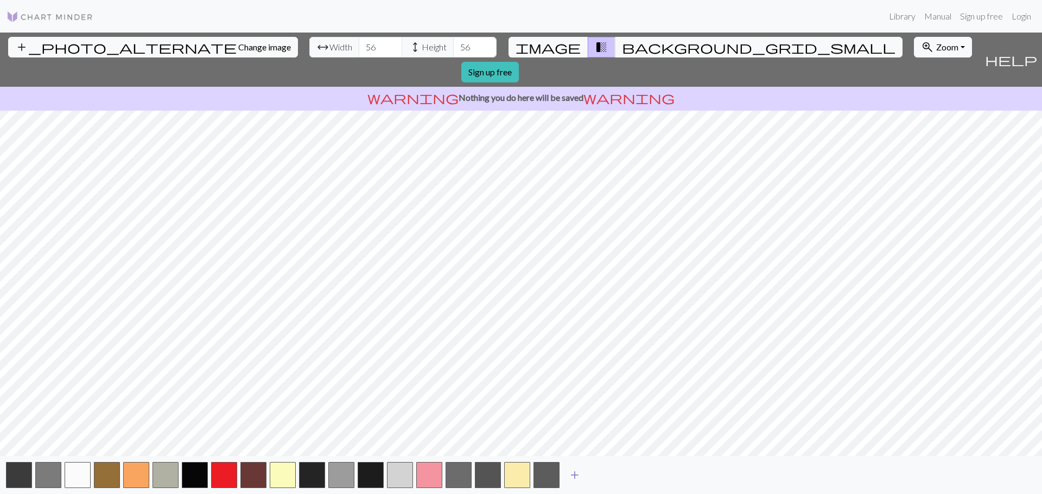
click at [576, 472] on span "add" at bounding box center [574, 475] width 13 height 15
click at [603, 472] on span "add" at bounding box center [603, 475] width 13 height 15
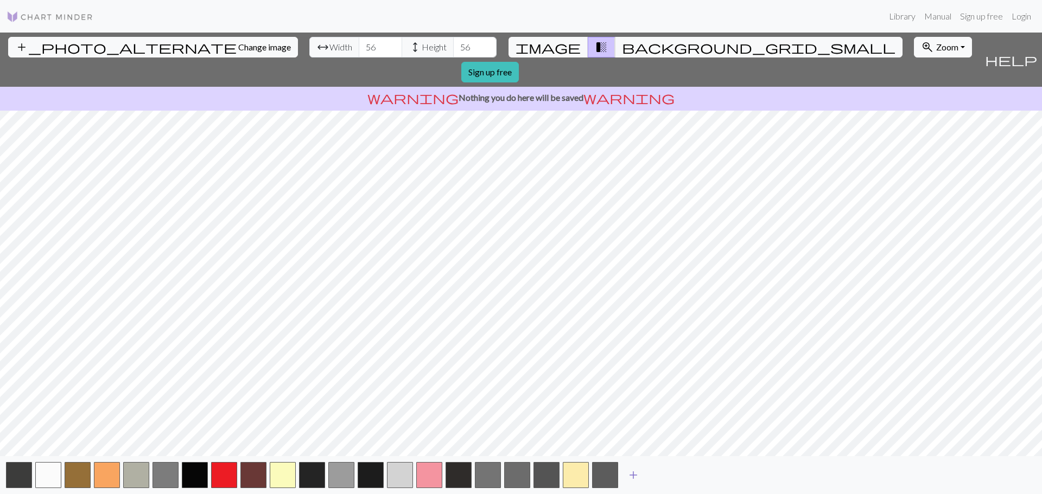
click at [627, 475] on button "add" at bounding box center [633, 475] width 27 height 21
click at [664, 473] on span "add" at bounding box center [662, 475] width 13 height 15
click at [696, 474] on span "add" at bounding box center [691, 475] width 13 height 15
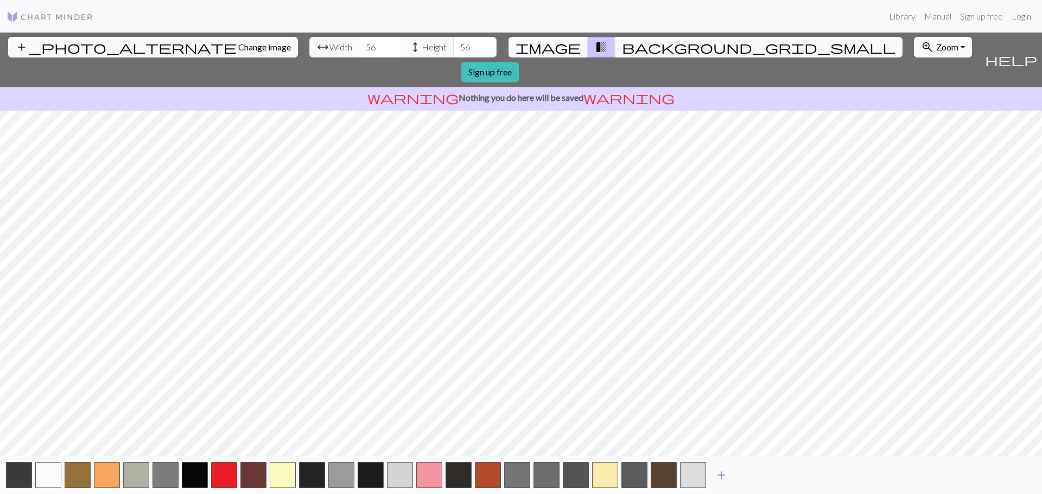
click at [723, 475] on span "add" at bounding box center [721, 475] width 13 height 15
click at [749, 475] on span "add" at bounding box center [750, 475] width 13 height 15
click at [772, 474] on button "add" at bounding box center [779, 475] width 27 height 21
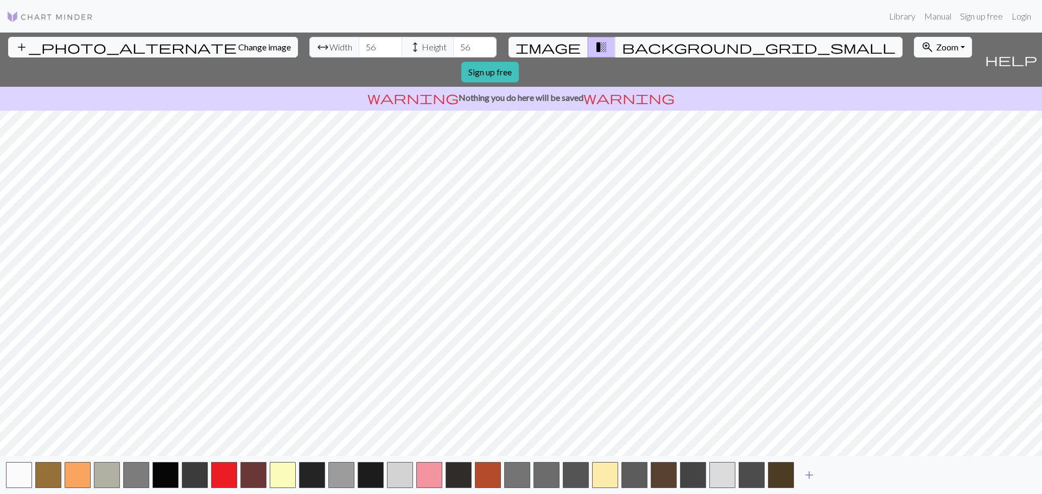
click at [802, 473] on button "add" at bounding box center [809, 475] width 27 height 21
click at [837, 480] on span "add" at bounding box center [838, 475] width 13 height 15
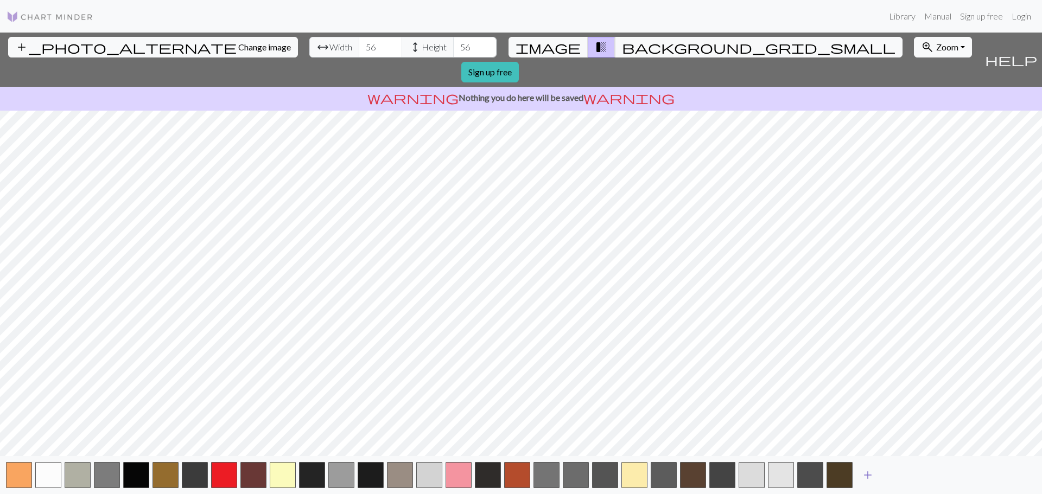
click at [867, 479] on span "add" at bounding box center [867, 475] width 13 height 15
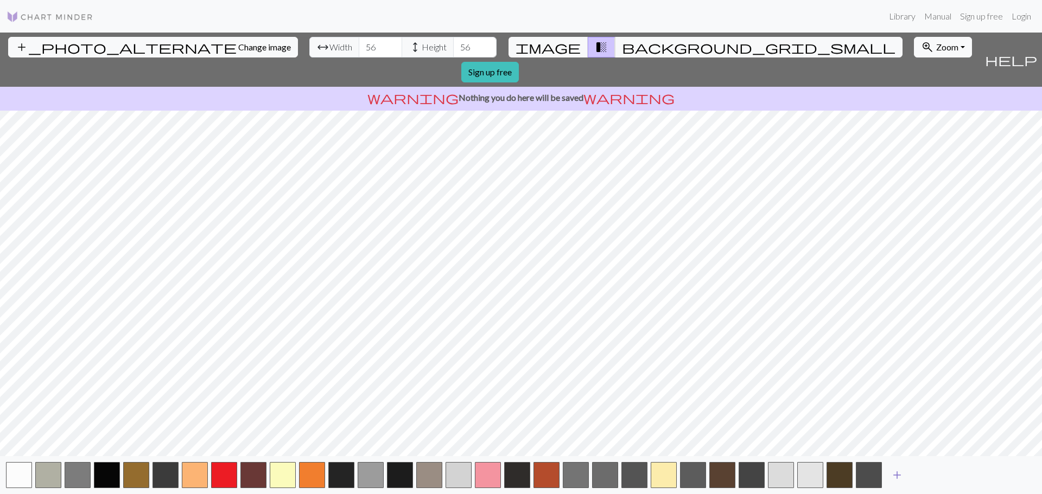
click at [893, 478] on span "add" at bounding box center [897, 475] width 13 height 15
click at [932, 475] on span "add" at bounding box center [926, 475] width 13 height 15
click at [952, 473] on span "add" at bounding box center [955, 475] width 13 height 15
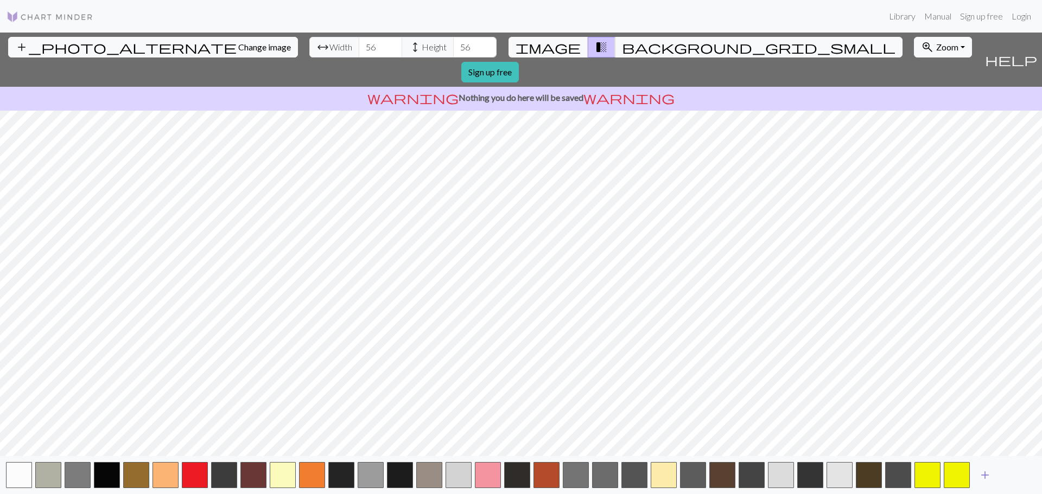
click at [984, 474] on span "add" at bounding box center [984, 475] width 13 height 15
click at [1019, 474] on span "add" at bounding box center [1014, 475] width 13 height 15
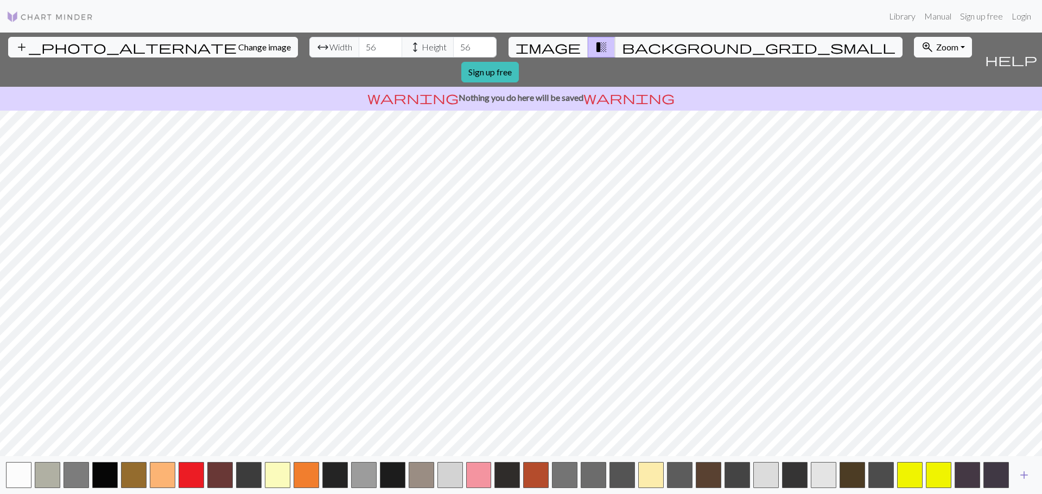
click at [1019, 474] on span "add" at bounding box center [1023, 475] width 13 height 15
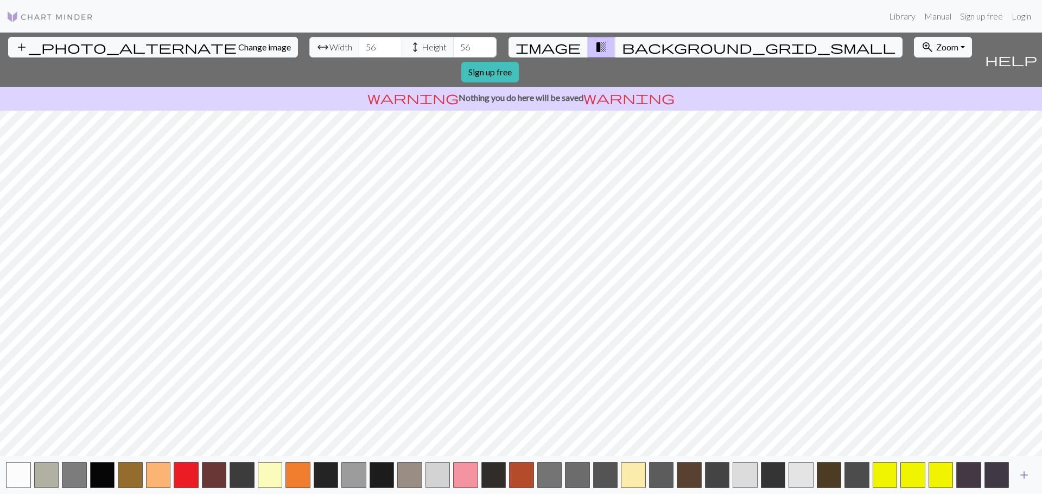
click at [1019, 474] on span "add" at bounding box center [1023, 475] width 13 height 15
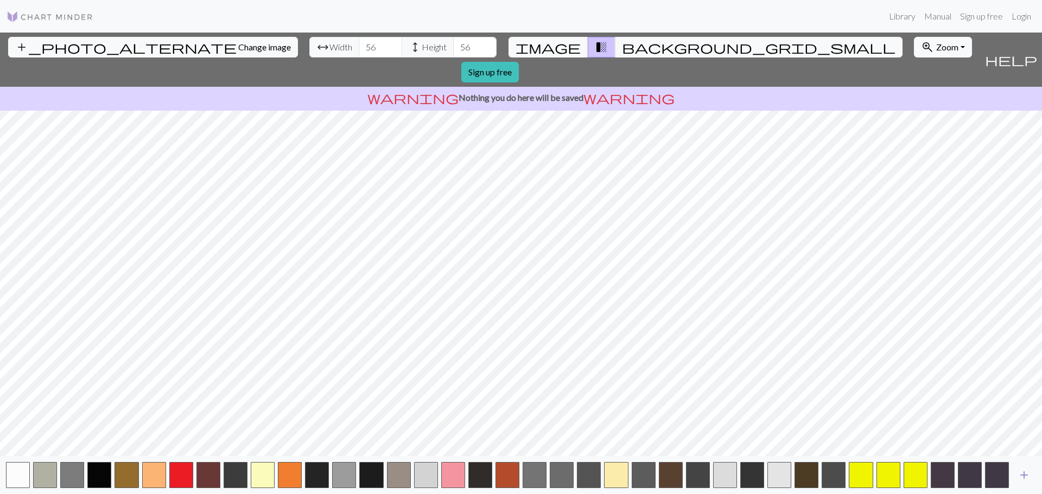
click at [1019, 474] on span "add" at bounding box center [1023, 475] width 13 height 15
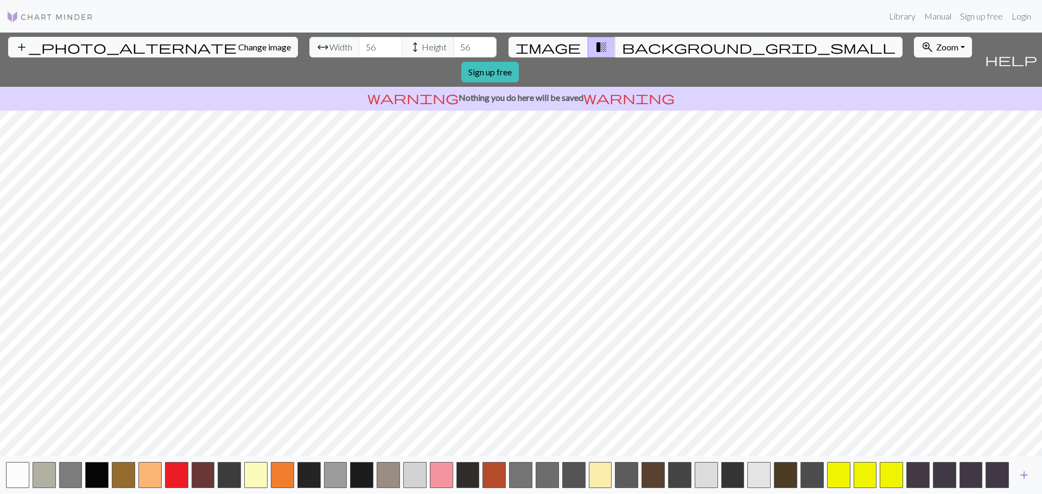
click at [1019, 474] on span "add" at bounding box center [1023, 475] width 13 height 15
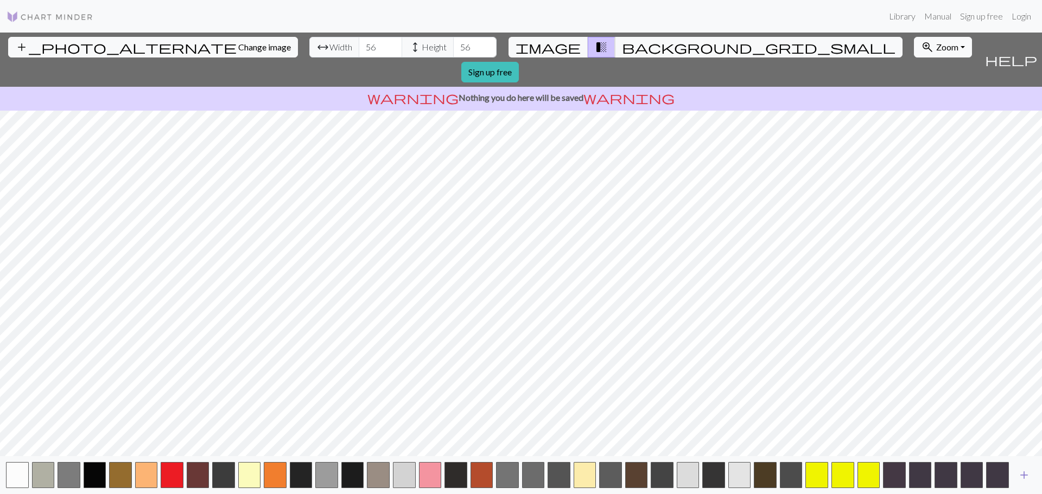
click at [1019, 474] on span "add" at bounding box center [1023, 475] width 13 height 15
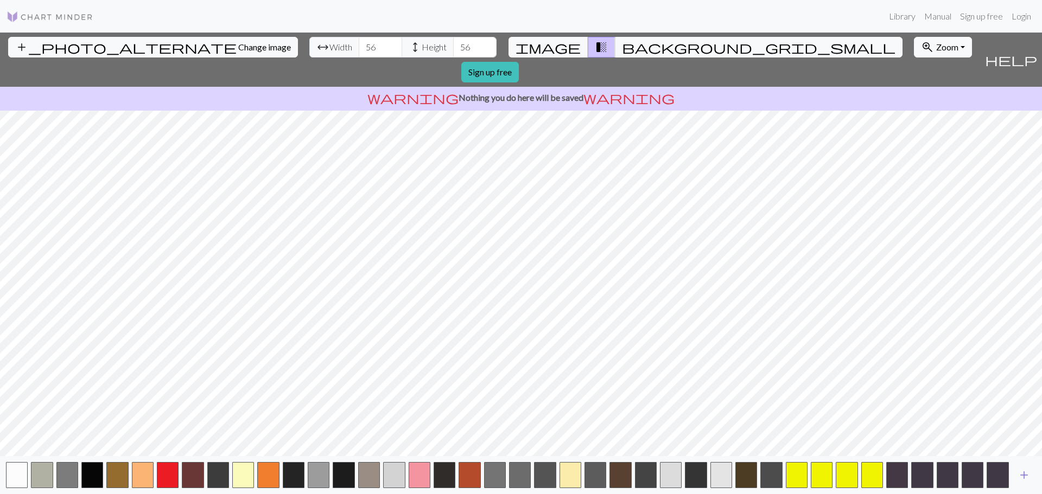
click at [1019, 474] on span "add" at bounding box center [1023, 475] width 13 height 15
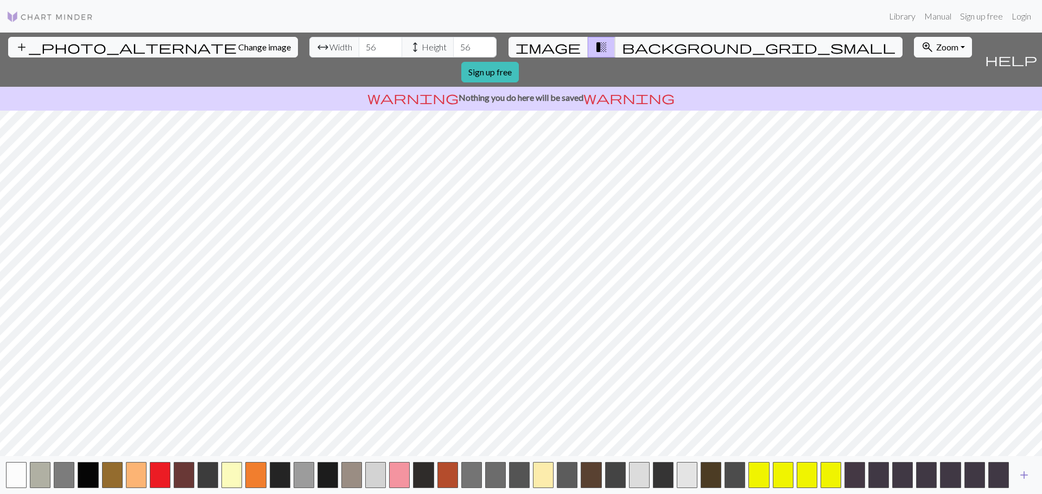
click at [1019, 474] on span "add" at bounding box center [1023, 475] width 13 height 15
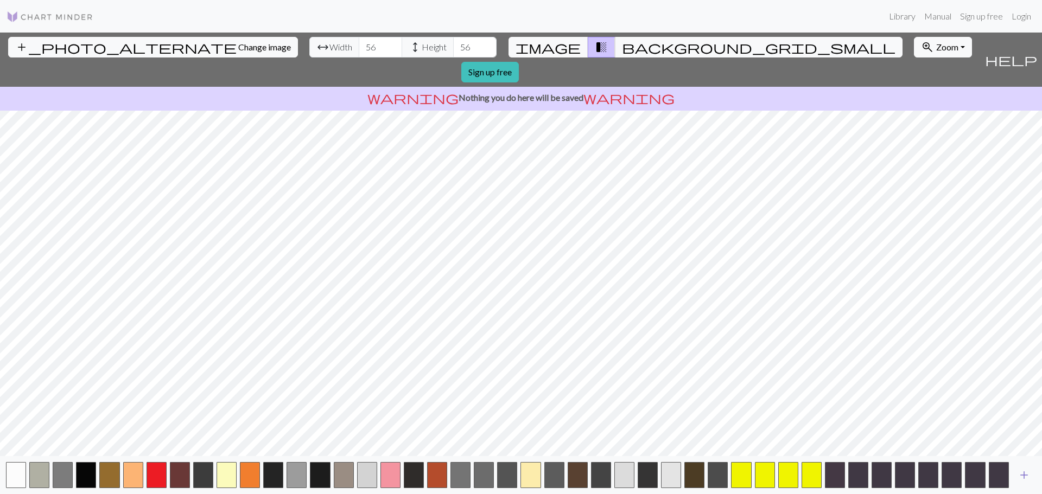
click at [1019, 474] on span "add" at bounding box center [1023, 475] width 13 height 15
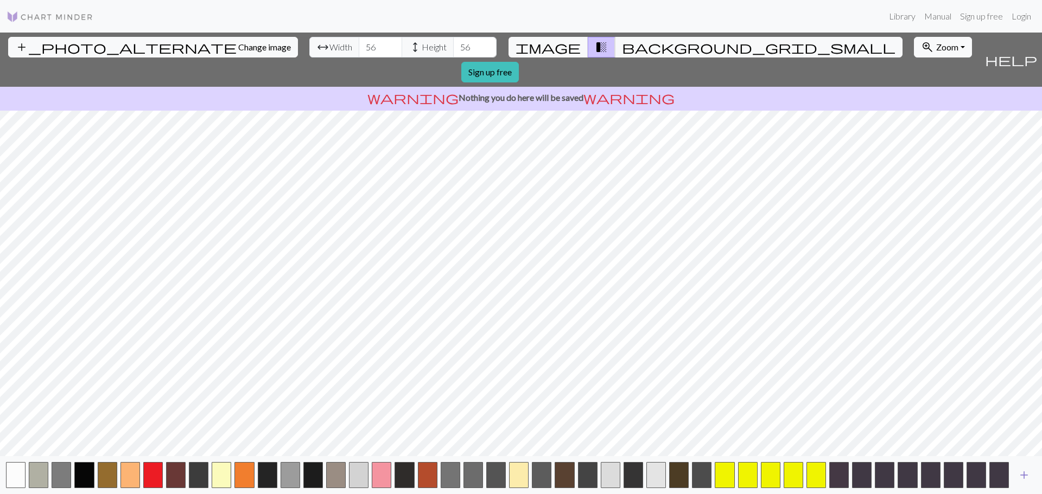
click at [1019, 474] on span "add" at bounding box center [1023, 475] width 13 height 15
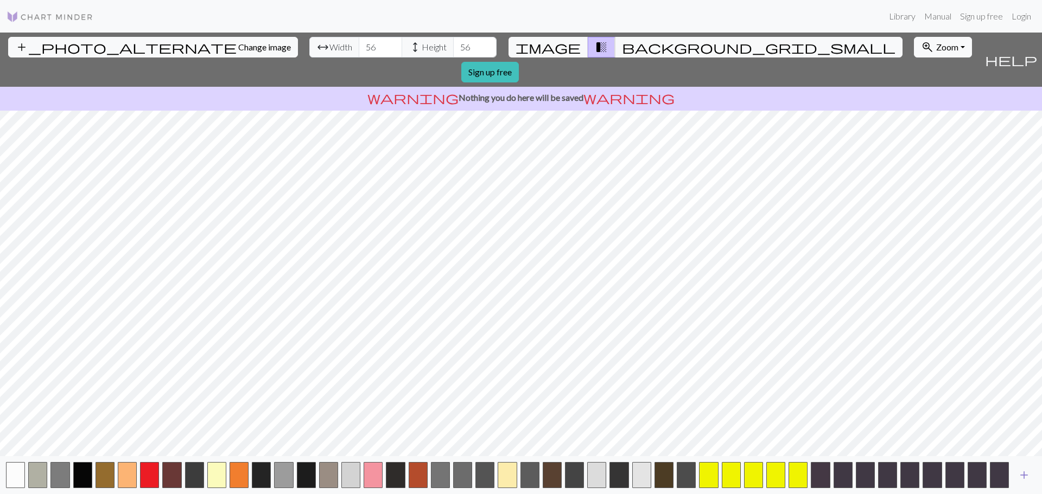
click at [1019, 474] on span "add" at bounding box center [1023, 475] width 13 height 15
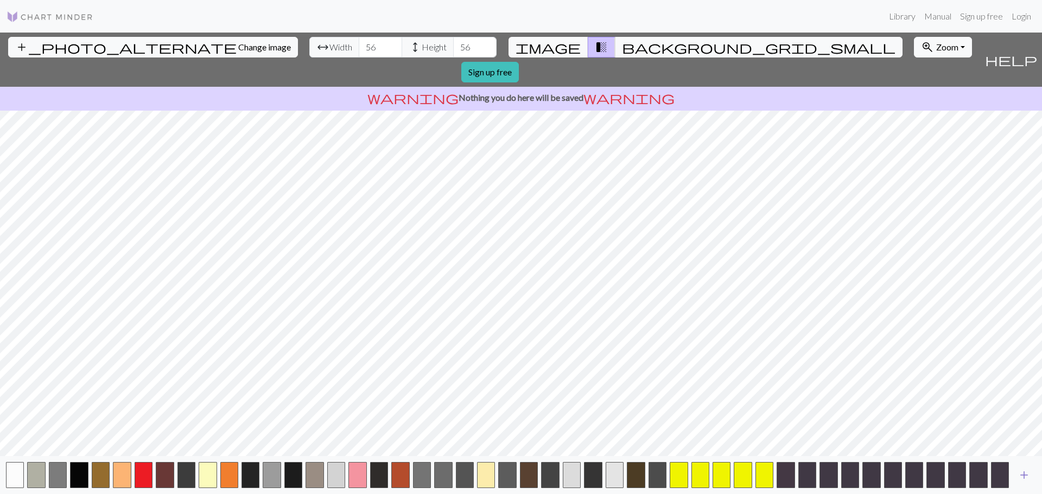
click at [1019, 474] on span "add" at bounding box center [1023, 475] width 13 height 15
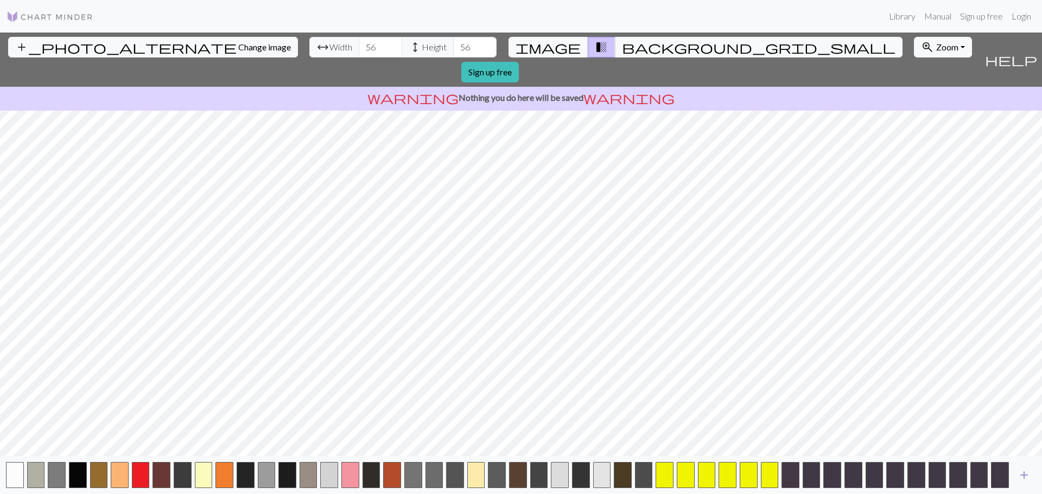
click at [1019, 474] on span "add" at bounding box center [1023, 475] width 13 height 15
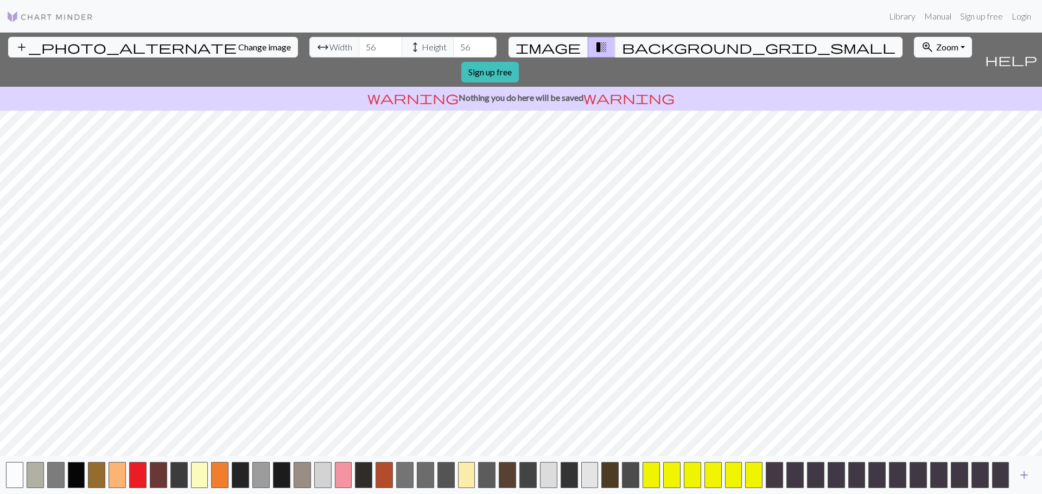
click at [1019, 474] on span "add" at bounding box center [1023, 475] width 13 height 15
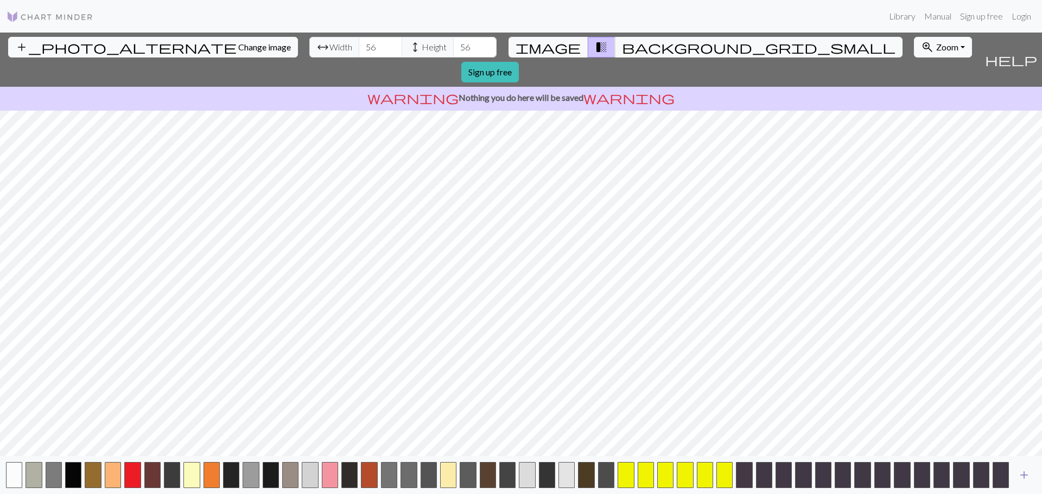
click at [1019, 474] on span "add" at bounding box center [1023, 475] width 13 height 15
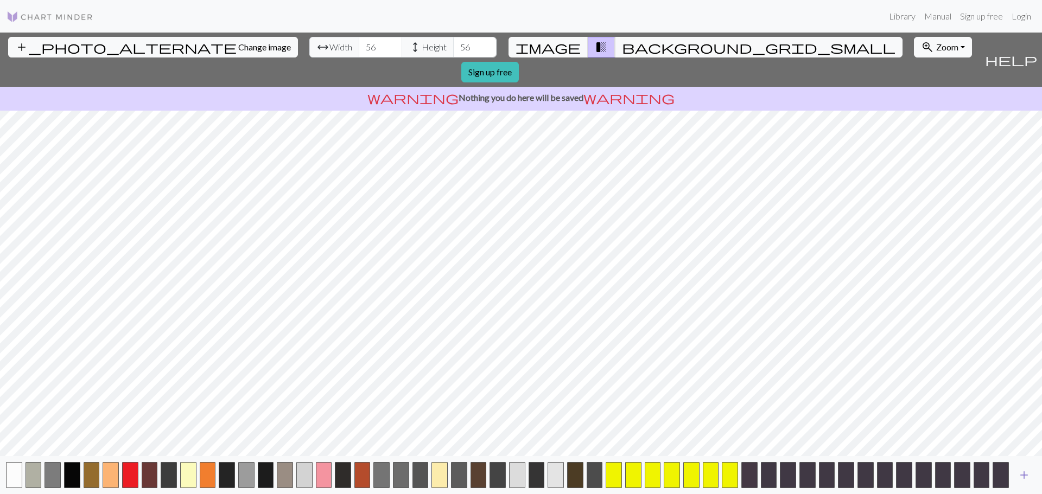
click at [1019, 474] on span "add" at bounding box center [1023, 475] width 13 height 15
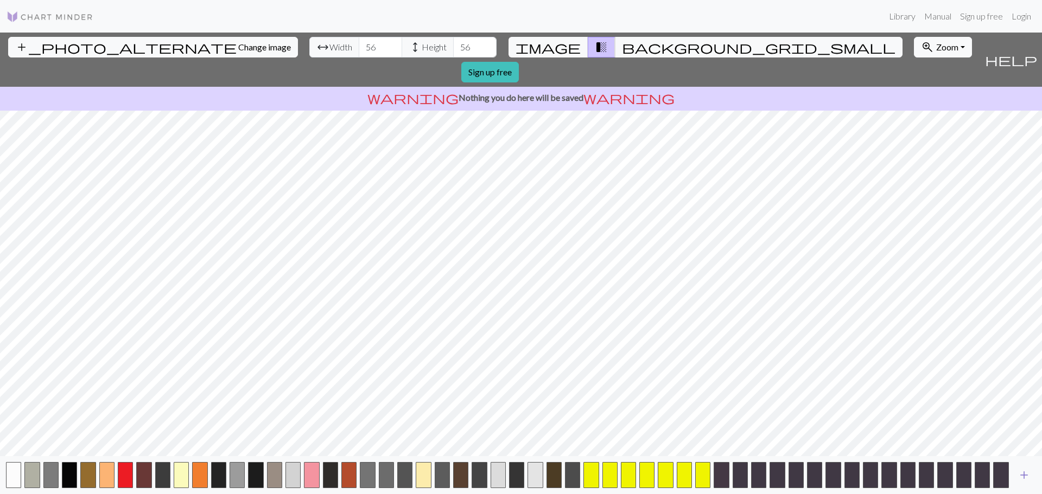
click at [1019, 474] on span "add" at bounding box center [1023, 475] width 13 height 15
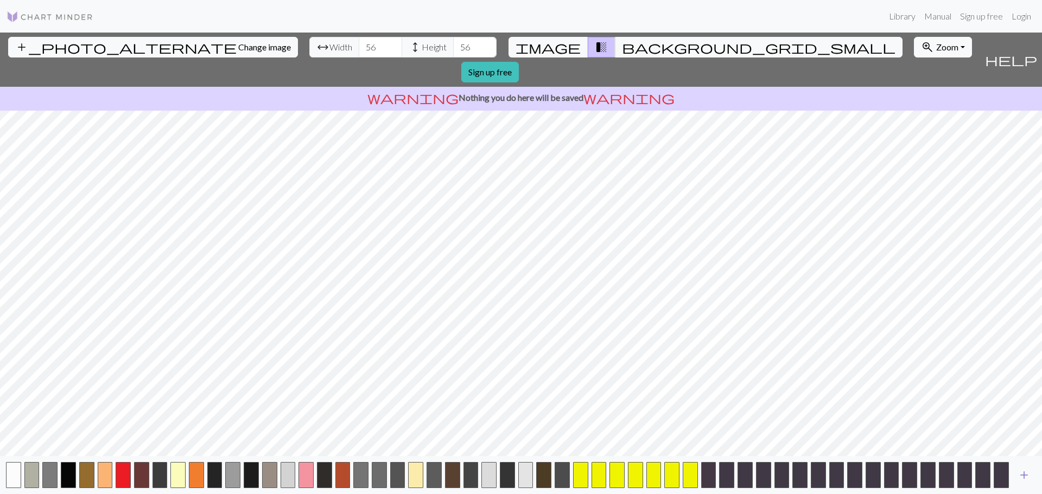
click at [1019, 474] on span "add" at bounding box center [1023, 475] width 13 height 15
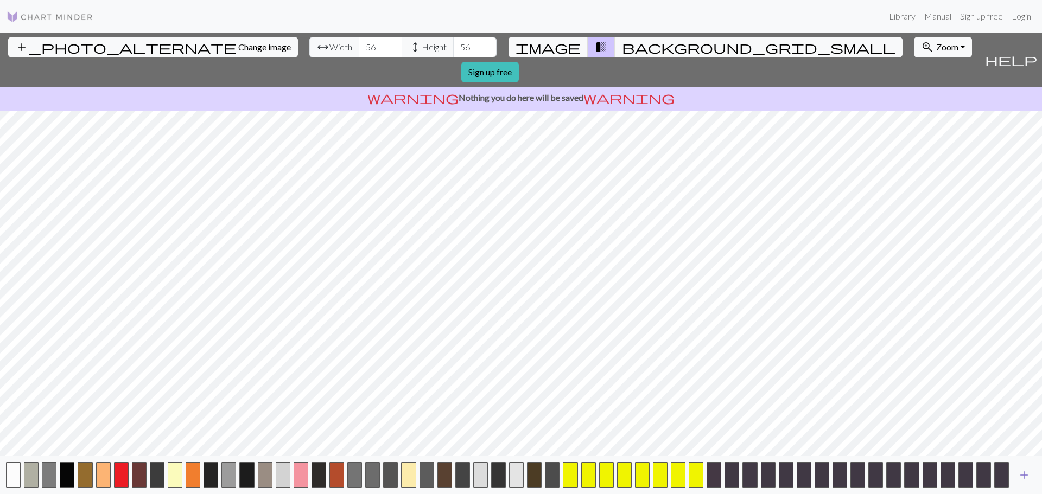
click at [1019, 474] on span "add" at bounding box center [1023, 475] width 13 height 15
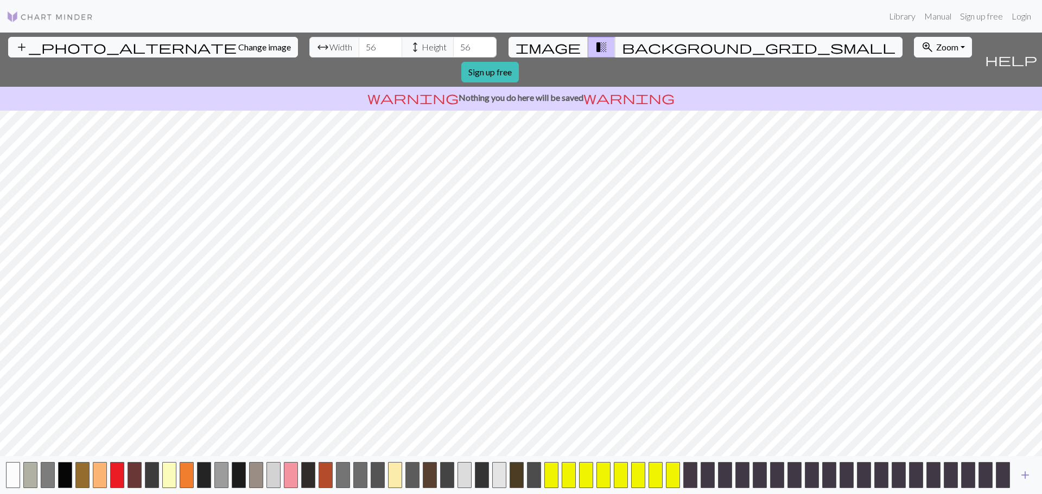
click at [1019, 474] on span "add" at bounding box center [1025, 475] width 13 height 15
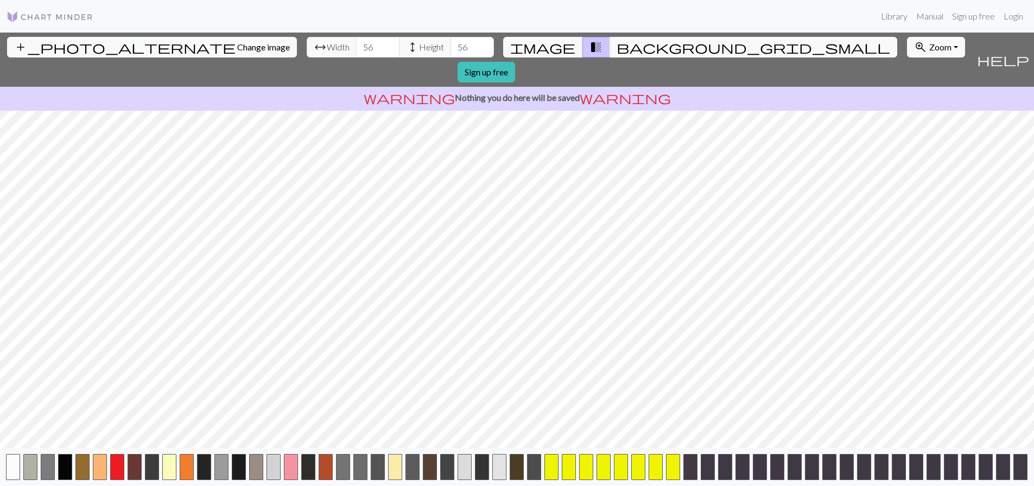
click at [1019, 474] on button "button" at bounding box center [1020, 467] width 14 height 26
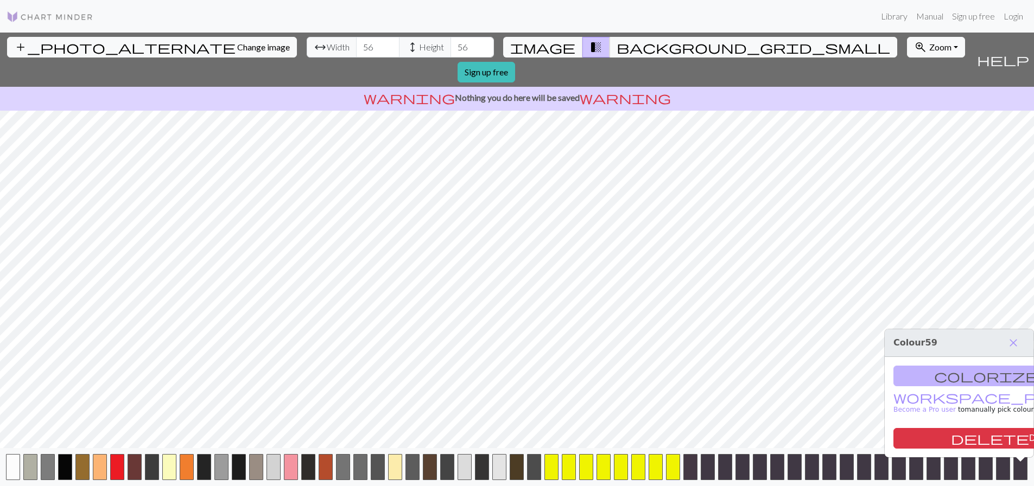
click at [1019, 474] on button "button" at bounding box center [1020, 467] width 14 height 26
click at [1013, 344] on span "close" at bounding box center [1013, 342] width 13 height 15
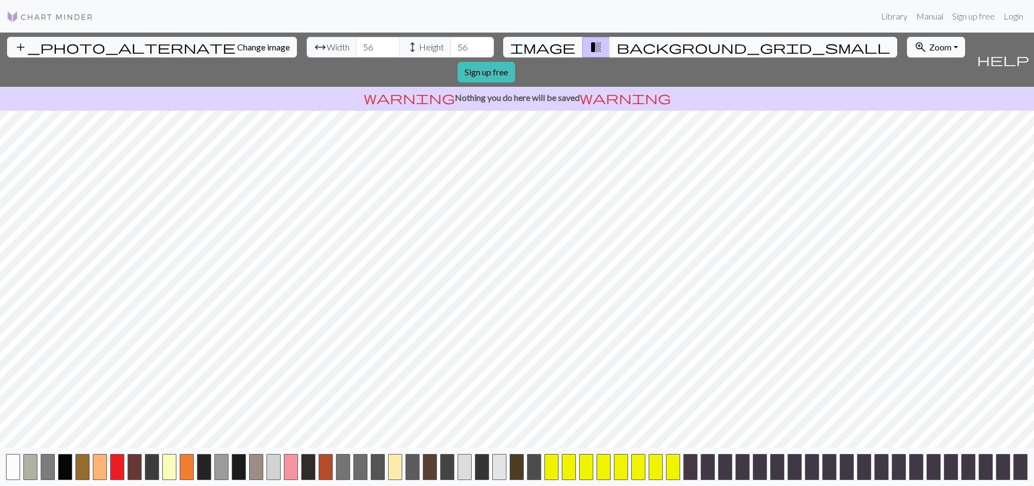
click at [616, 43] on span "background_grid_small" at bounding box center [753, 47] width 274 height 15
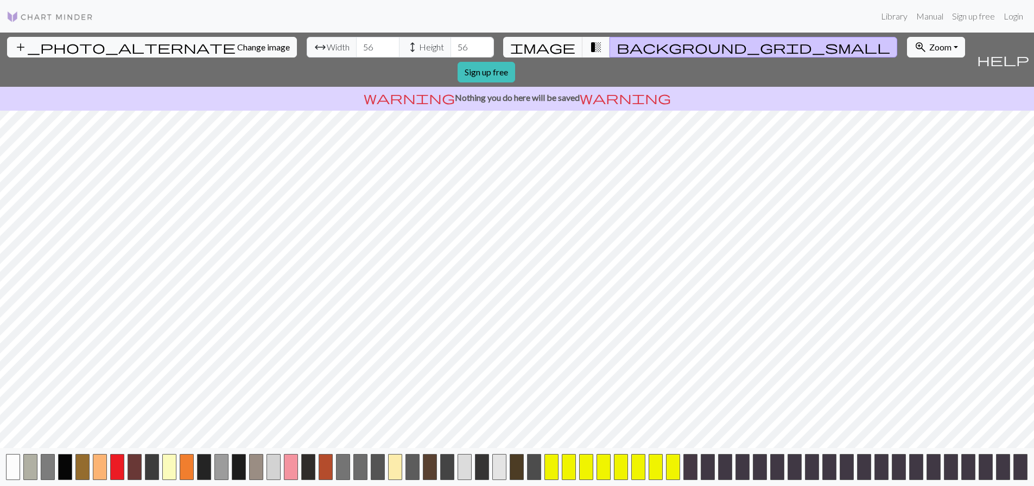
click at [589, 44] on span "transition_fade" at bounding box center [595, 47] width 13 height 15
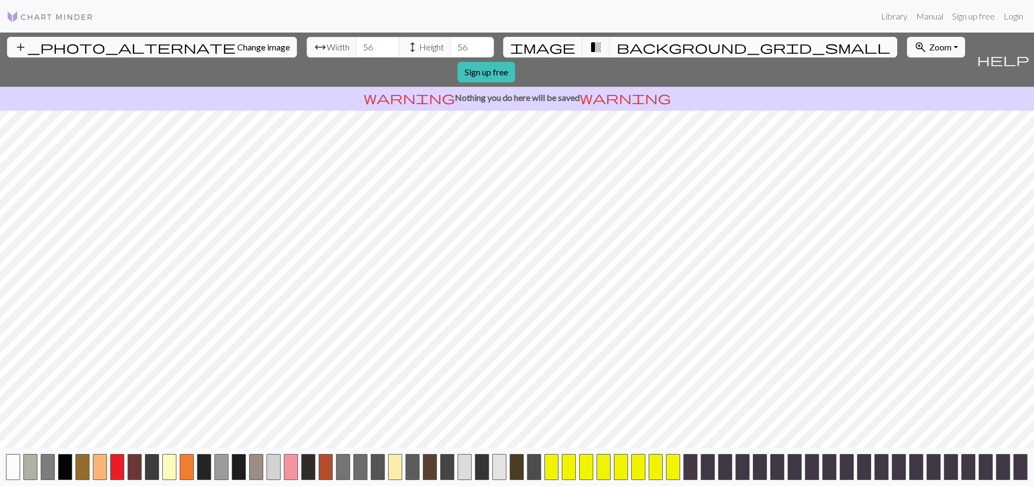
click at [609, 45] on button "background_grid_small" at bounding box center [753, 47] width 288 height 21
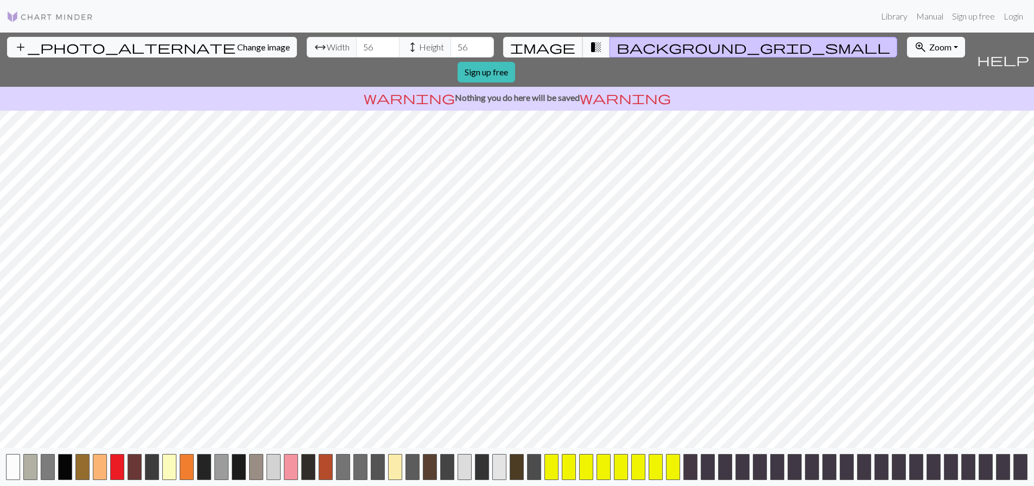
click at [557, 44] on span "image" at bounding box center [542, 47] width 65 height 15
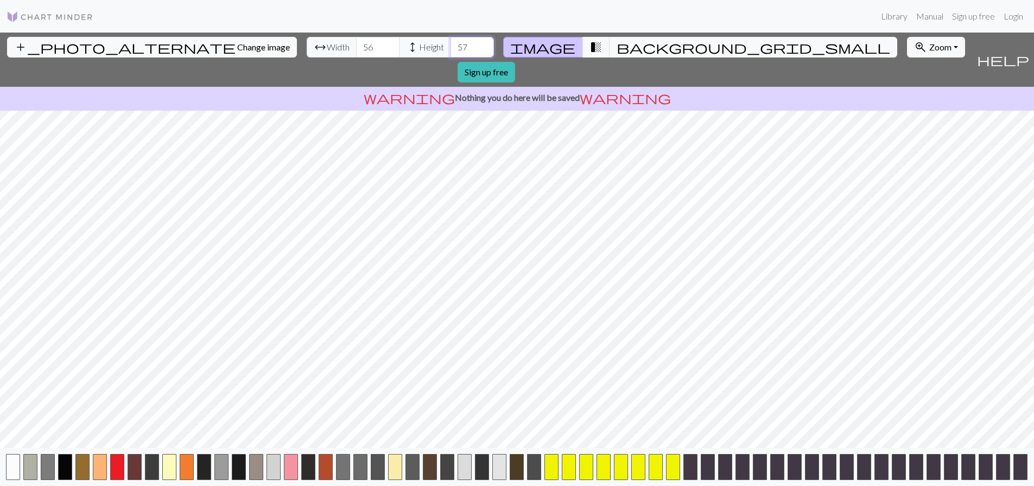
click at [450, 42] on input "57" at bounding box center [471, 47] width 43 height 21
click at [450, 42] on input "58" at bounding box center [471, 47] width 43 height 21
click at [450, 41] on input "59" at bounding box center [471, 47] width 43 height 21
click at [450, 41] on input "60" at bounding box center [471, 47] width 43 height 21
click at [450, 41] on input "61" at bounding box center [471, 47] width 43 height 21
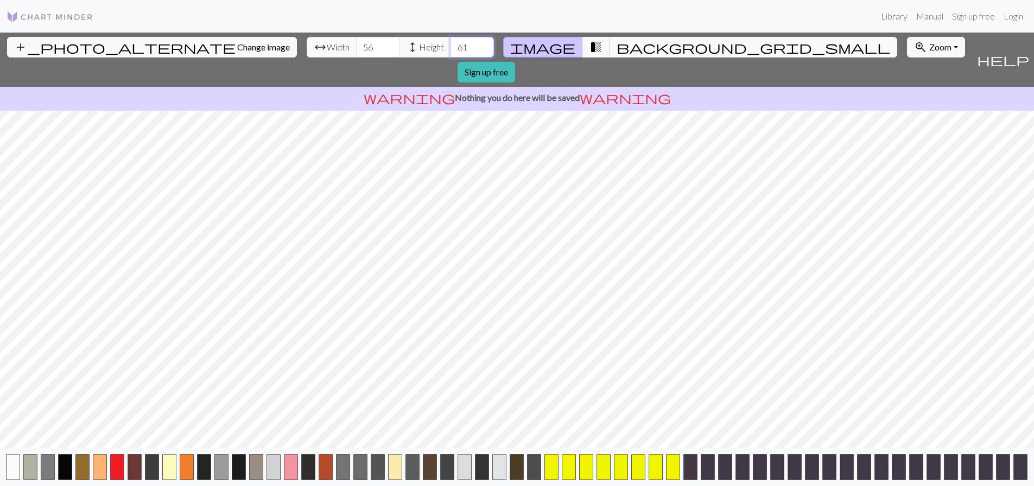
click at [450, 41] on input "62" at bounding box center [471, 47] width 43 height 21
click at [450, 41] on input "63" at bounding box center [471, 47] width 43 height 21
click at [450, 41] on input "64" at bounding box center [471, 47] width 43 height 21
click at [450, 41] on input "65" at bounding box center [471, 47] width 43 height 21
click at [450, 41] on input "66" at bounding box center [471, 47] width 43 height 21
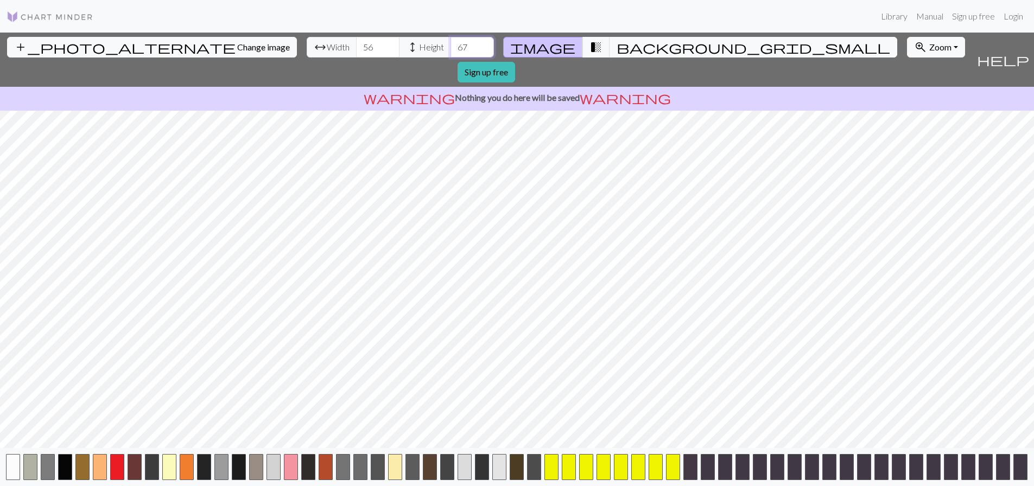
click at [450, 41] on input "67" at bounding box center [471, 47] width 43 height 21
click at [450, 41] on input "68" at bounding box center [471, 47] width 43 height 21
click at [450, 41] on input "69" at bounding box center [471, 47] width 43 height 21
click at [450, 41] on input "70" at bounding box center [471, 47] width 43 height 21
click at [450, 41] on input "71" at bounding box center [471, 47] width 43 height 21
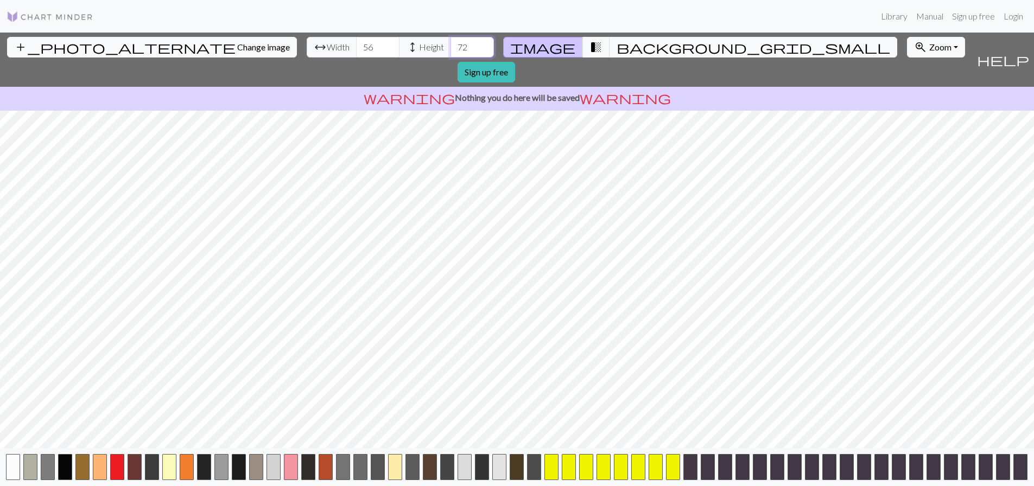
click at [450, 41] on input "72" at bounding box center [471, 47] width 43 height 21
click at [450, 41] on input "73" at bounding box center [471, 47] width 43 height 21
click at [450, 41] on input "74" at bounding box center [471, 47] width 43 height 21
click at [450, 41] on input "75" at bounding box center [471, 47] width 43 height 21
click at [450, 41] on input "76" at bounding box center [471, 47] width 43 height 21
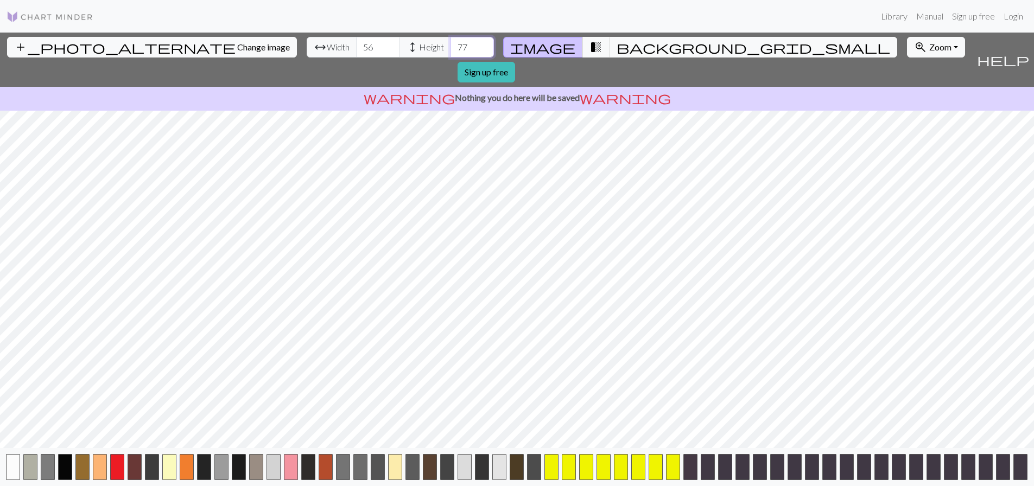
click at [450, 41] on input "77" at bounding box center [471, 47] width 43 height 21
click at [450, 41] on input "78" at bounding box center [471, 47] width 43 height 21
click at [450, 41] on input "79" at bounding box center [471, 47] width 43 height 21
type input "7"
type input "100"
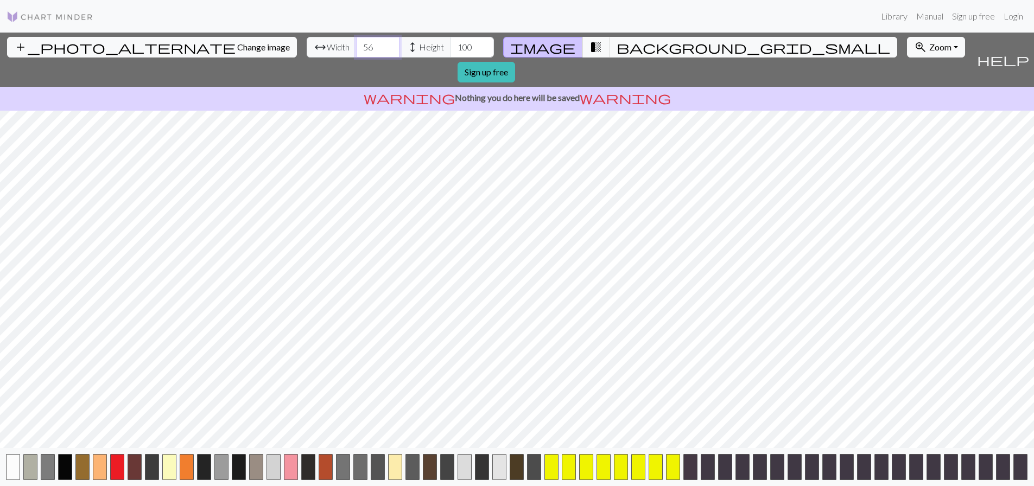
click at [356, 47] on input "56" at bounding box center [377, 47] width 43 height 21
type input "5"
type input "1000"
click at [450, 44] on input "100" at bounding box center [471, 47] width 43 height 21
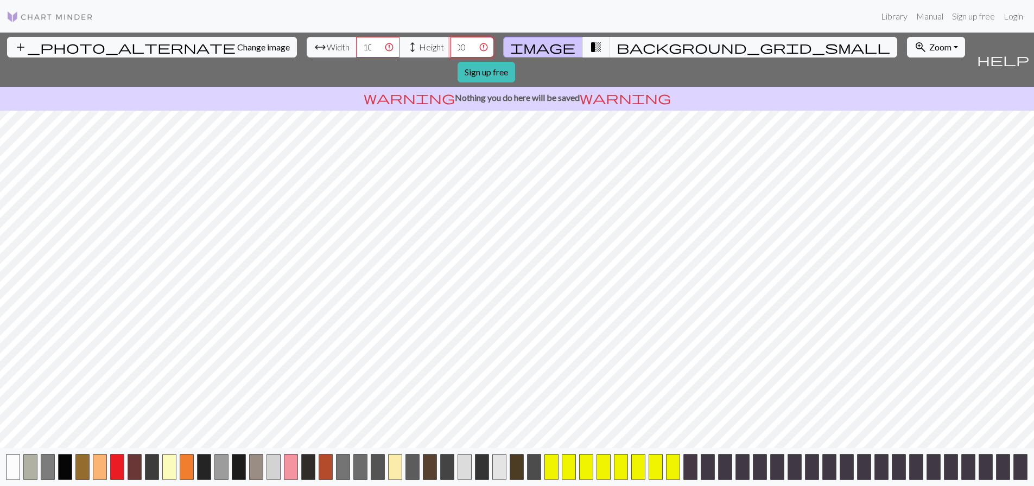
type input "1000"
